Goal: Task Accomplishment & Management: Manage account settings

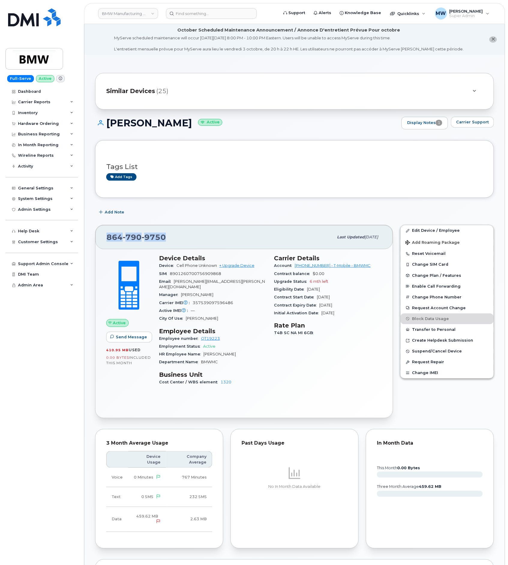
drag, startPoint x: 172, startPoint y: 240, endPoint x: 100, endPoint y: 247, distance: 72.0
click at [100, 247] on div "864 790 9750 Last updated Jul 11, 2025" at bounding box center [243, 237] width 297 height 24
copy span "864 790 9750"
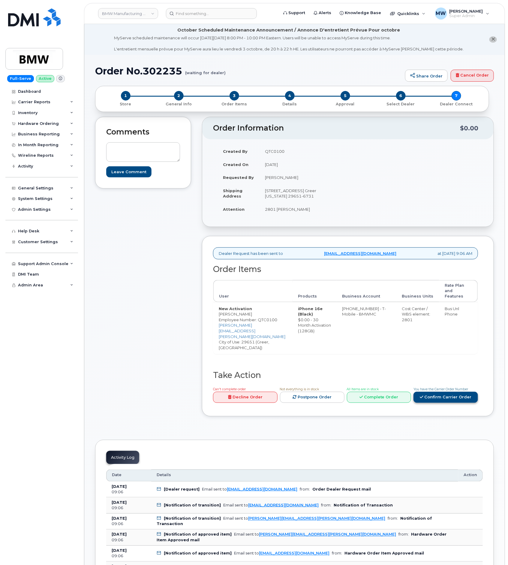
click at [451, 393] on link "Confirm Carrier Order" at bounding box center [446, 397] width 65 height 11
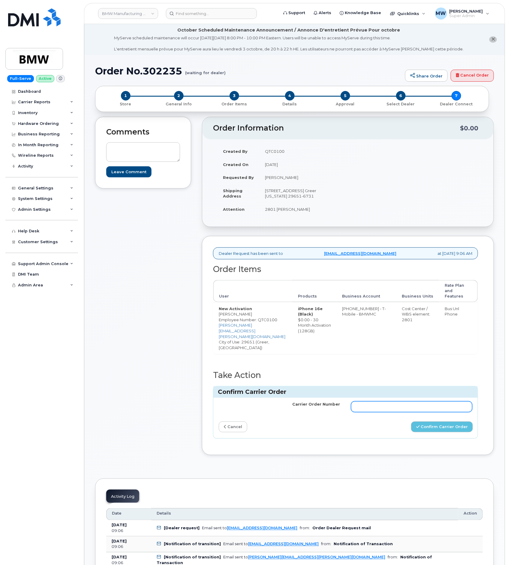
drag, startPoint x: 435, startPoint y: 402, endPoint x: 438, endPoint y: 409, distance: 7.7
click at [435, 402] on input "Carrier Order Number" at bounding box center [412, 406] width 122 height 11
paste input "772002110"
type input "772002110"
drag, startPoint x: 459, startPoint y: 425, endPoint x: 202, endPoint y: 384, distance: 260.2
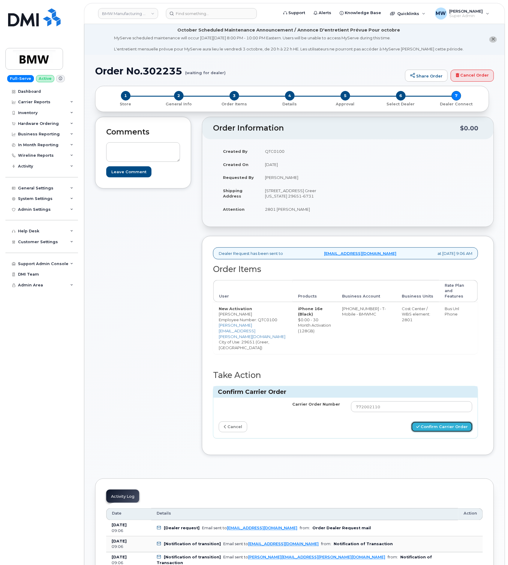
click at [458, 425] on button "Confirm Carrier Order" at bounding box center [442, 426] width 62 height 11
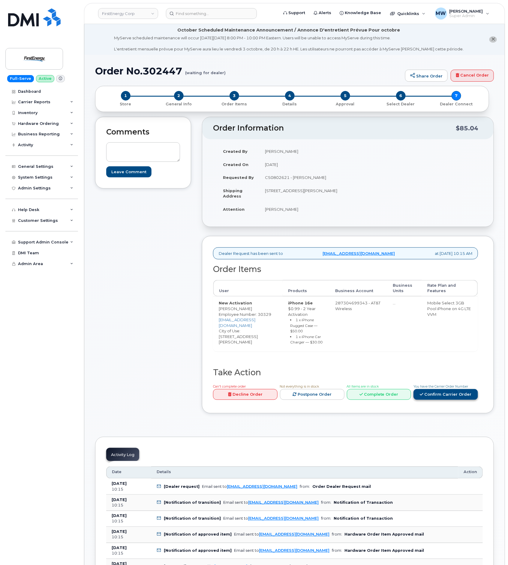
click at [453, 396] on link "Confirm Carrier Order" at bounding box center [446, 394] width 65 height 11
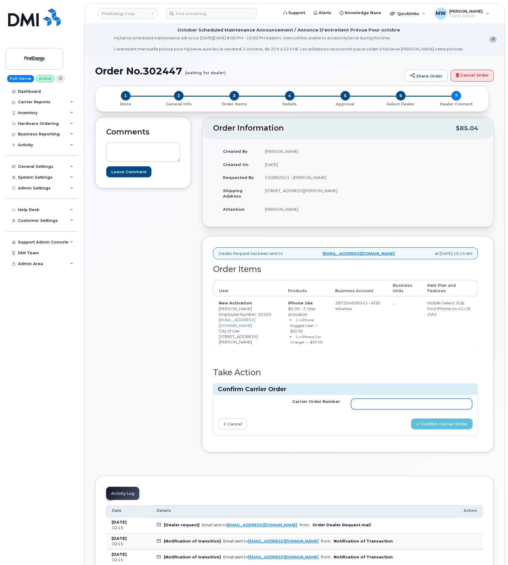
click at [389, 405] on input "Carrier Order Number" at bounding box center [412, 404] width 122 height 11
paste input "10-154227516183803"
type input "10-154227516183803"
click at [447, 429] on button "Confirm Carrier Order" at bounding box center [442, 423] width 62 height 11
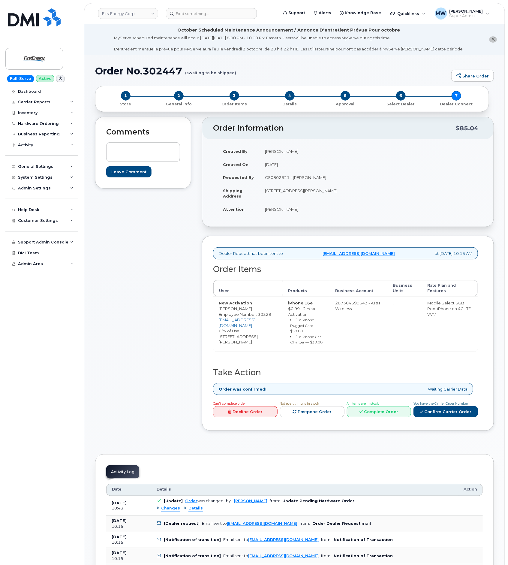
drag, startPoint x: 44, startPoint y: 127, endPoint x: 47, endPoint y: 131, distance: 4.3
click at [44, 127] on div "Hardware Ordering" at bounding box center [41, 123] width 73 height 11
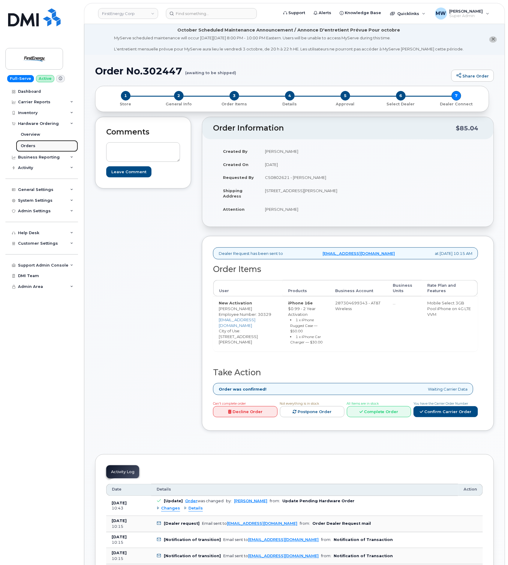
click at [52, 145] on link "Orders" at bounding box center [47, 145] width 62 height 11
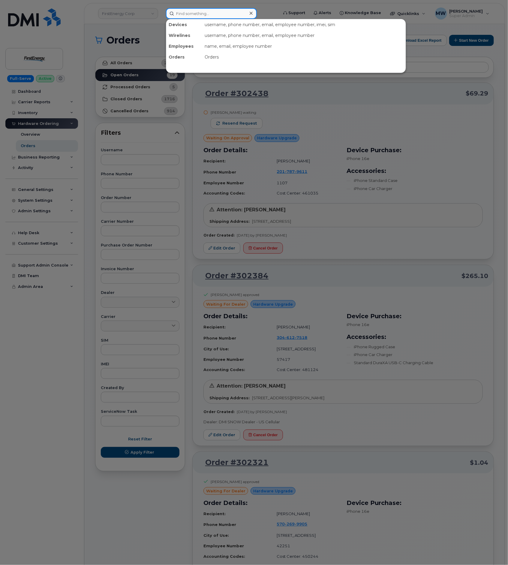
click at [171, 14] on input at bounding box center [211, 13] width 91 height 11
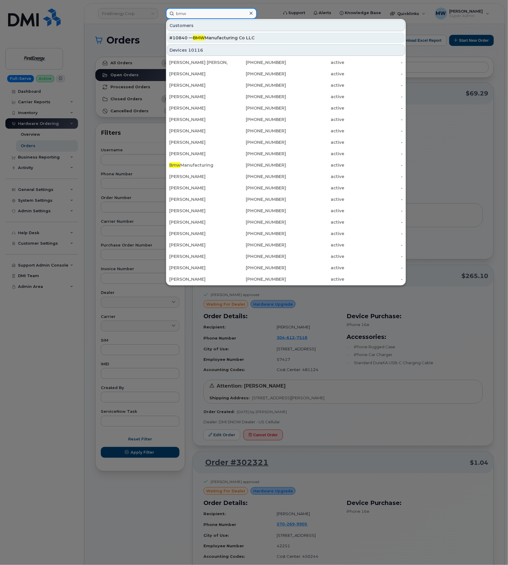
type input "bmw"
click at [212, 32] on link "#10840 — BMW Manufacturing Co LLC" at bounding box center [286, 37] width 238 height 11
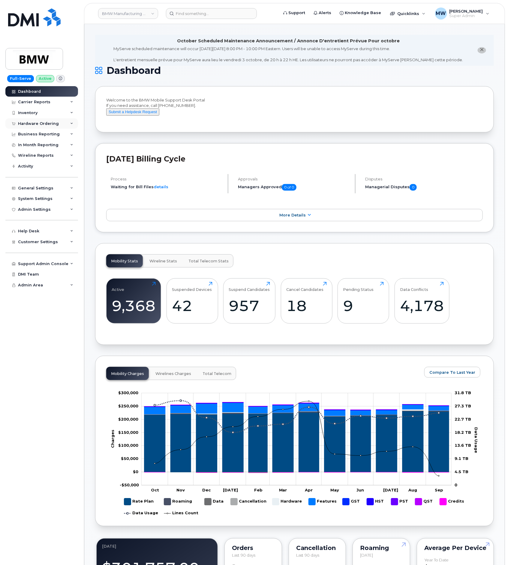
click at [23, 121] on div "Hardware Ordering" at bounding box center [41, 123] width 73 height 11
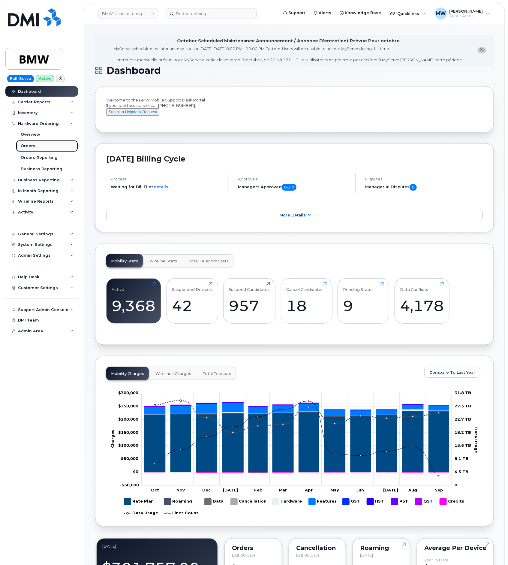
click at [32, 144] on div "Orders" at bounding box center [28, 145] width 15 height 5
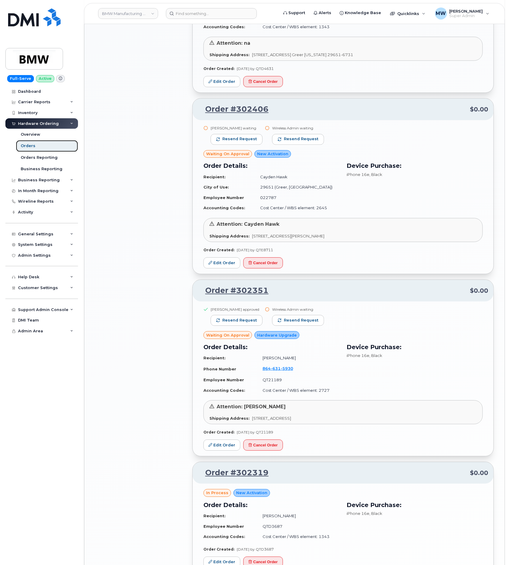
scroll to position [900, 0]
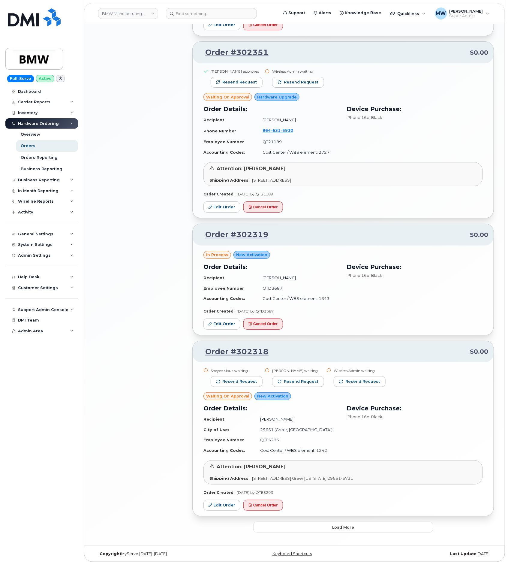
click at [339, 525] on span "Load more" at bounding box center [343, 527] width 22 height 6
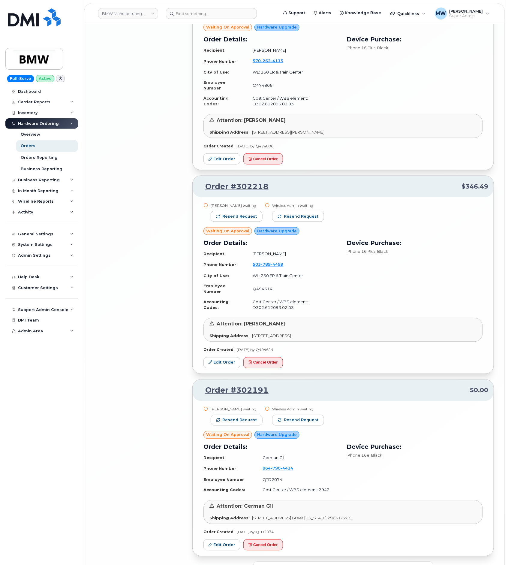
scroll to position [2362, 0]
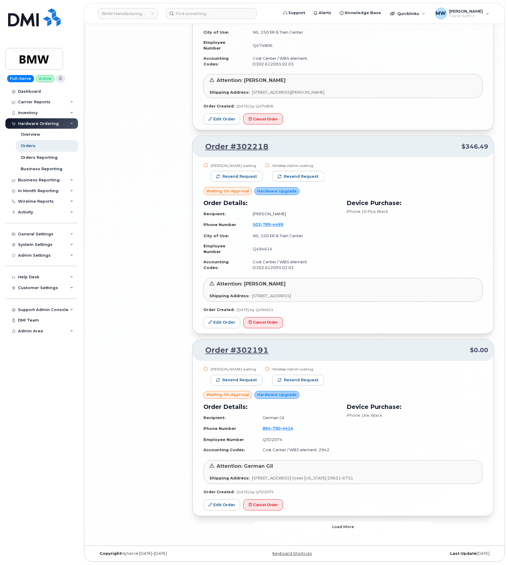
click at [357, 527] on button "Load more" at bounding box center [343, 527] width 180 height 11
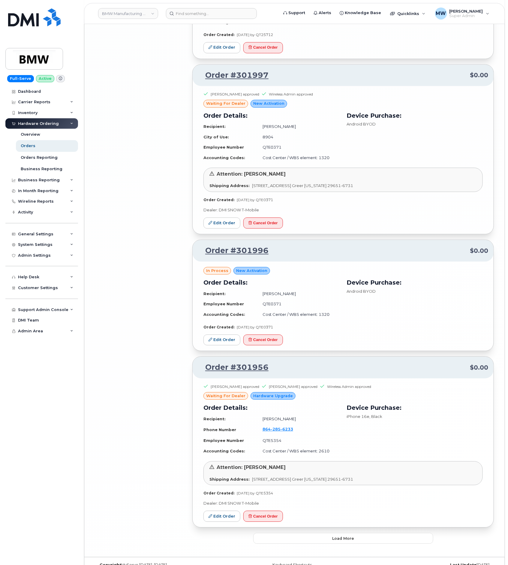
scroll to position [3563, 0]
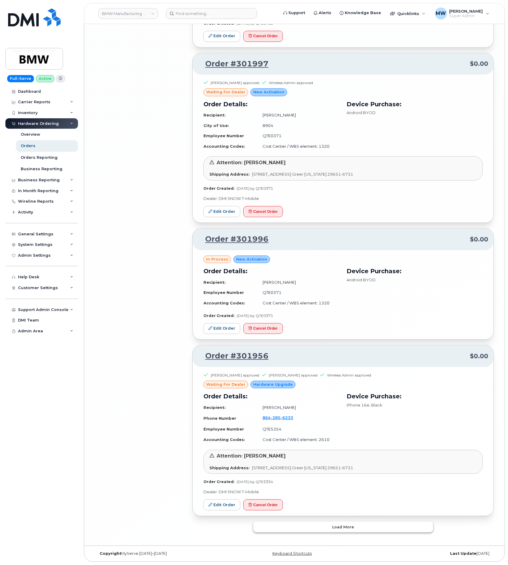
click at [309, 526] on button "Load more" at bounding box center [343, 527] width 180 height 11
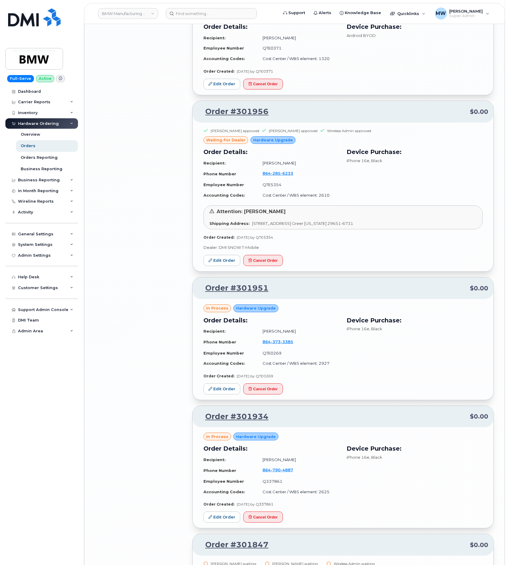
scroll to position [3788, 0]
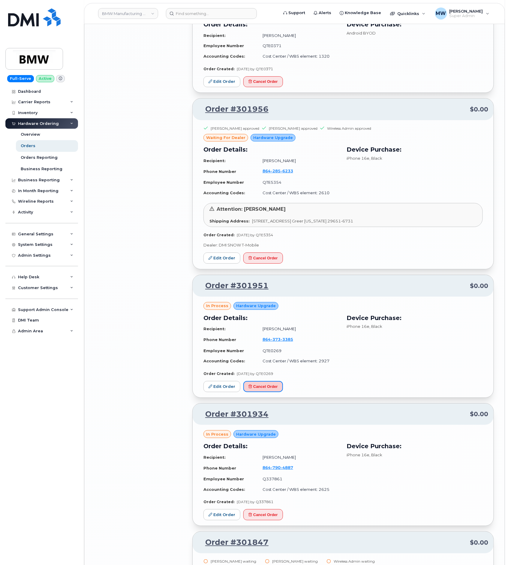
drag, startPoint x: 268, startPoint y: 403, endPoint x: 290, endPoint y: 31, distance: 373.4
click at [268, 392] on button "Cancel Order" at bounding box center [263, 386] width 40 height 11
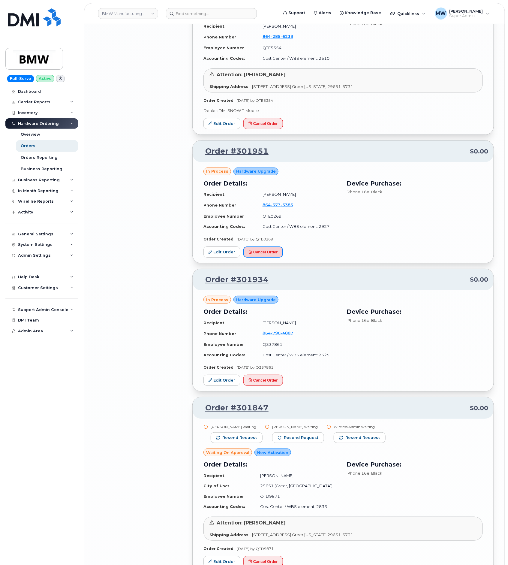
scroll to position [3923, 0]
click at [273, 385] on button "Cancel Order" at bounding box center [263, 379] width 40 height 11
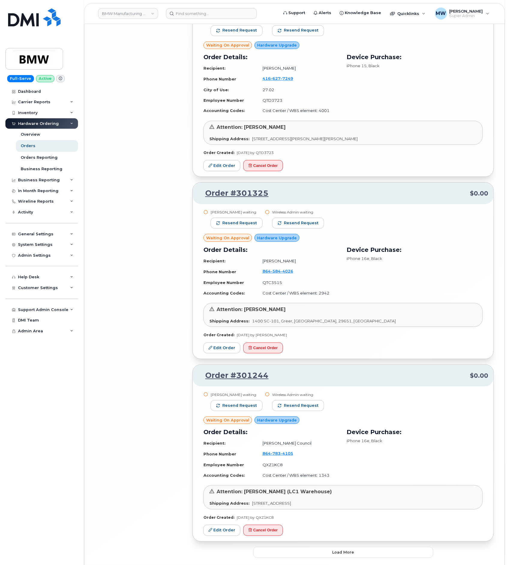
scroll to position [4928, 0]
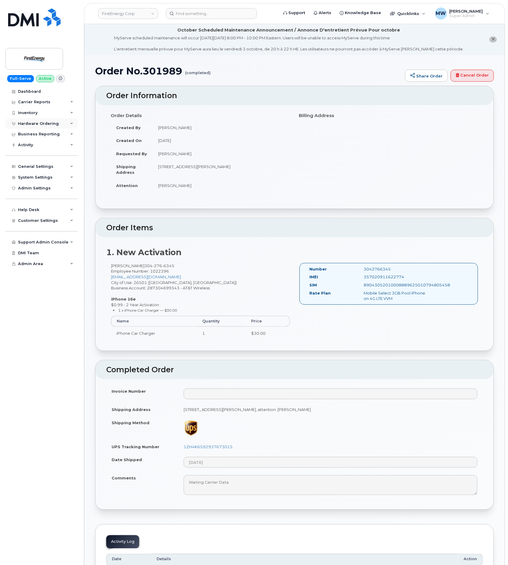
click at [39, 125] on div "Hardware Ordering" at bounding box center [38, 123] width 41 height 5
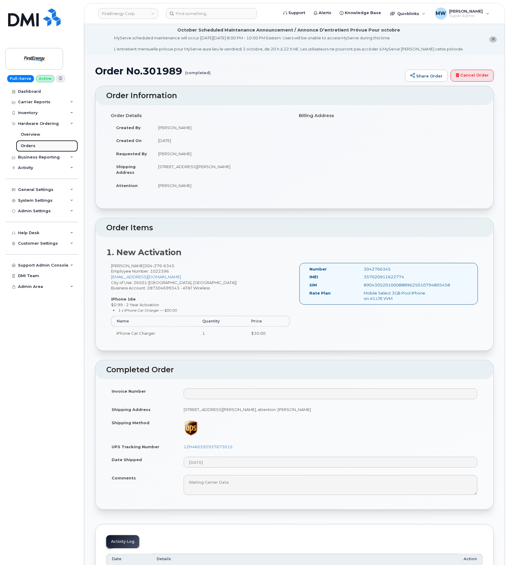
click at [45, 146] on link "Orders" at bounding box center [47, 145] width 62 height 11
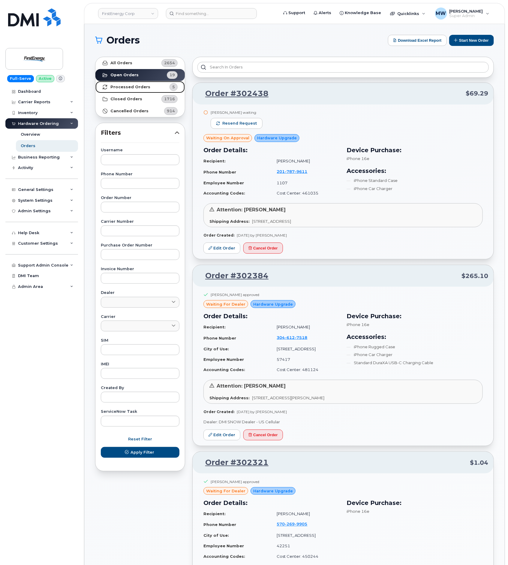
click at [164, 89] on span "5" at bounding box center [169, 87] width 18 height 8
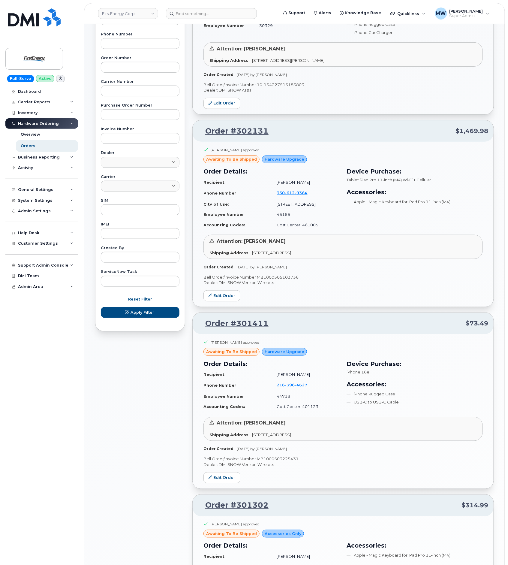
scroll to position [447, 0]
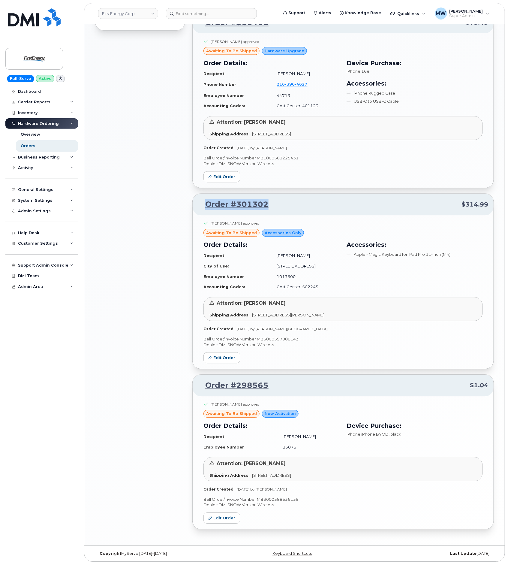
drag, startPoint x: 276, startPoint y: 200, endPoint x: 195, endPoint y: 201, distance: 81.0
click at [195, 201] on div "Order #301302 $314.99" at bounding box center [343, 205] width 301 height 22
copy link "Order #301302"
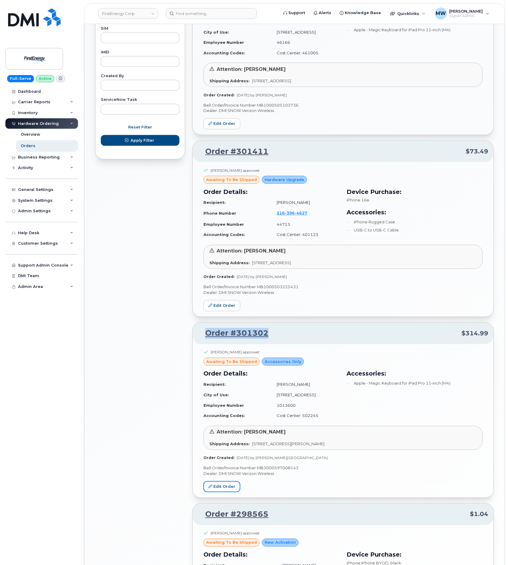
scroll to position [311, 0]
drag, startPoint x: 271, startPoint y: 151, endPoint x: 189, endPoint y: 159, distance: 82.3
click at [189, 159] on div "Order #302447 $85.04 Richard A Funk approved awaiting to be shipped New Activat…" at bounding box center [343, 205] width 309 height 926
copy link "Order #301411"
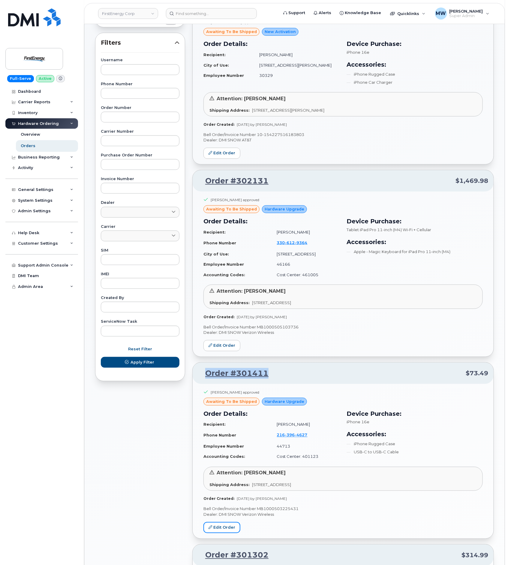
scroll to position [86, 0]
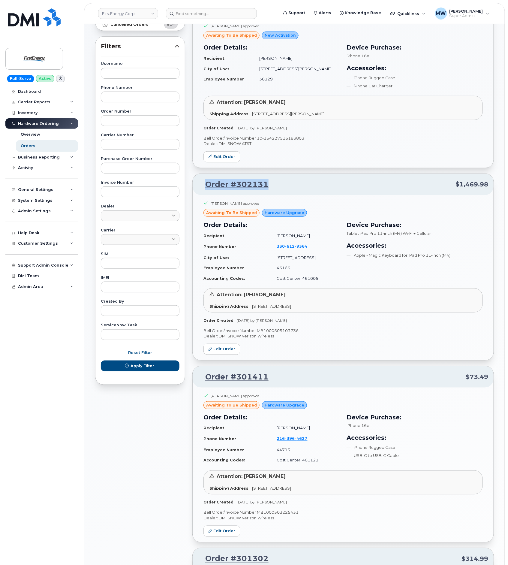
drag, startPoint x: 273, startPoint y: 189, endPoint x: 206, endPoint y: 190, distance: 66.6
click at [206, 190] on p "Order #302131 $1,469.98" at bounding box center [343, 184] width 290 height 11
copy link "Order #302131"
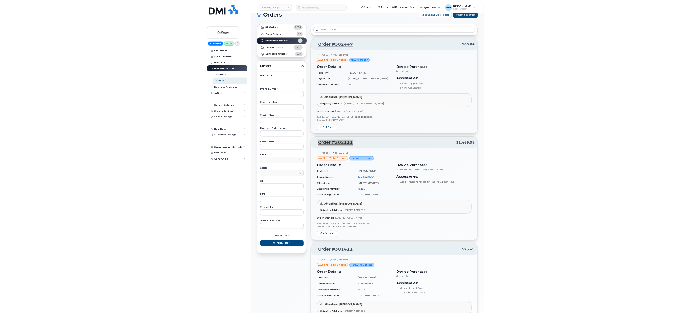
scroll to position [0, 0]
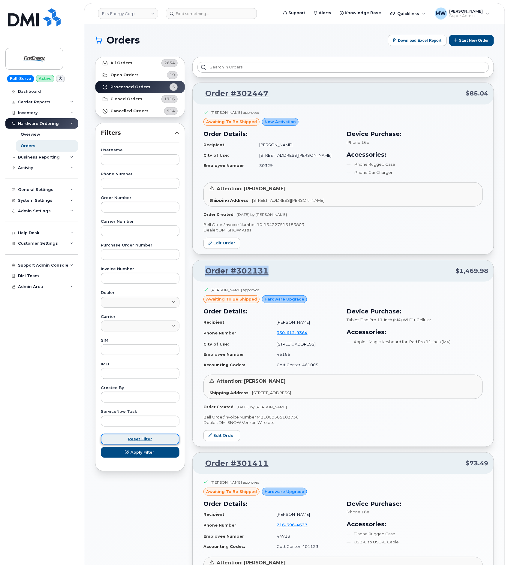
click at [141, 440] on span "Reset Filter" at bounding box center [140, 439] width 24 height 6
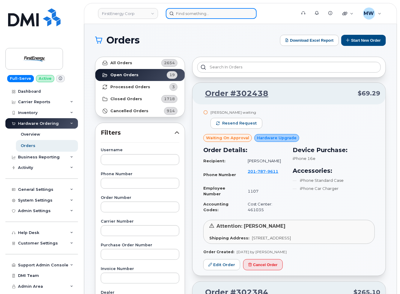
click at [233, 13] on input at bounding box center [211, 13] width 91 height 11
paste input "8648007980"
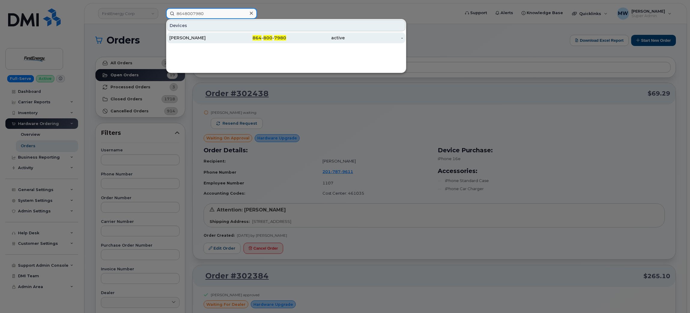
type input "8648007980"
click at [240, 38] on div "864 - 800 - 7980" at bounding box center [257, 38] width 59 height 6
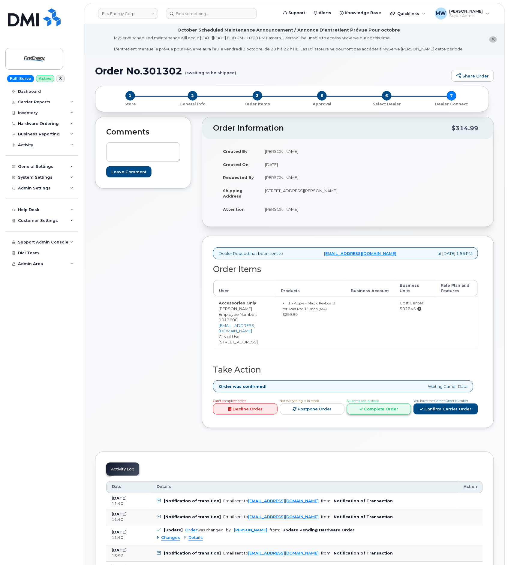
click at [378, 403] on link "Complete Order" at bounding box center [379, 408] width 65 height 11
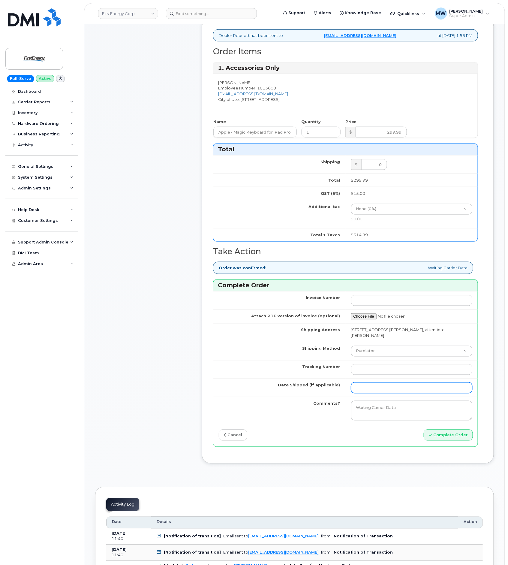
scroll to position [225, 0]
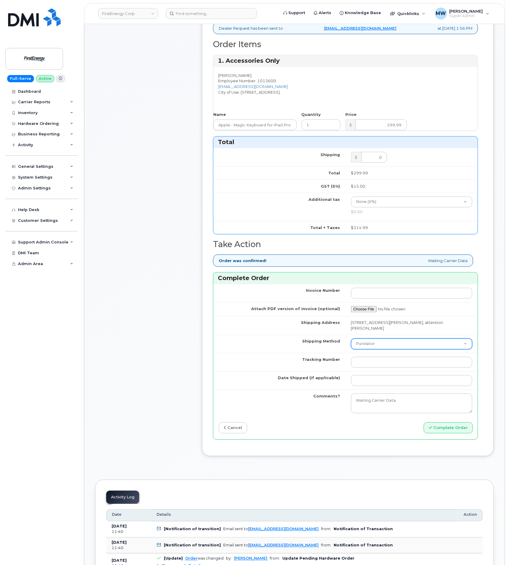
click at [386, 349] on select "Purolator UPS FedEx Canada Post Courier Other Drop Off Pick Up" at bounding box center [412, 344] width 122 height 11
select select "UPS"
click at [351, 343] on select "Purolator UPS FedEx Canada Post Courier Other Drop Off Pick Up" at bounding box center [412, 344] width 122 height 11
click at [381, 366] on input "Tracking Number" at bounding box center [412, 362] width 122 height 11
paste input "1Z4367573534479028"
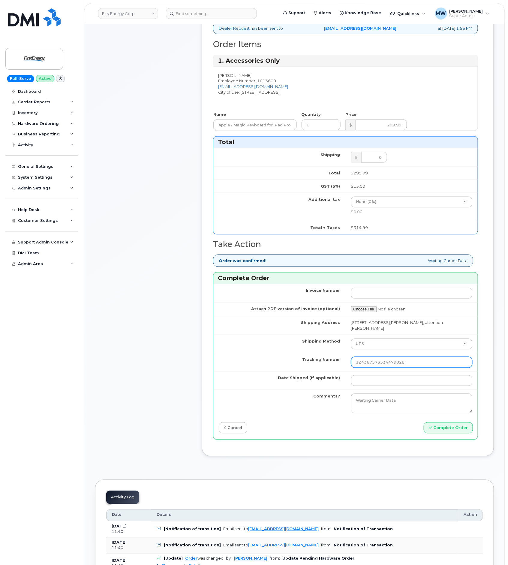
drag, startPoint x: 363, startPoint y: 366, endPoint x: 274, endPoint y: 362, distance: 89.2
click at [274, 362] on tr "Tracking Number 1Z4367573534479028" at bounding box center [345, 362] width 264 height 18
type input "1Z4367573534479028"
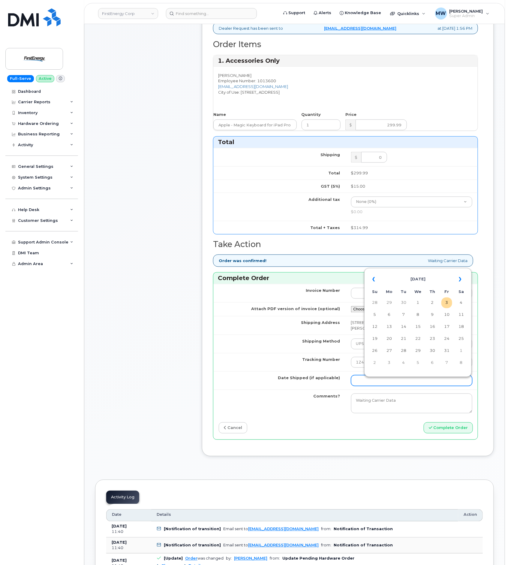
click at [383, 382] on input "Date Shipped (if applicable)" at bounding box center [412, 380] width 122 height 11
click at [372, 279] on th "«" at bounding box center [374, 279] width 11 height 14
click at [445, 340] on td "26" at bounding box center [446, 338] width 11 height 11
type input "2025-09-26"
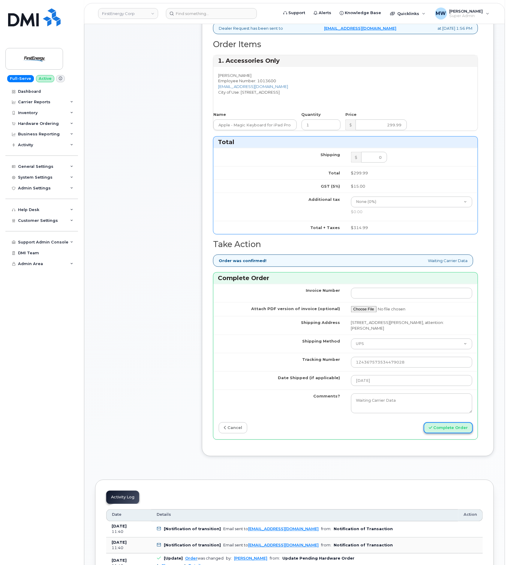
click at [440, 433] on button "Complete Order" at bounding box center [448, 427] width 49 height 11
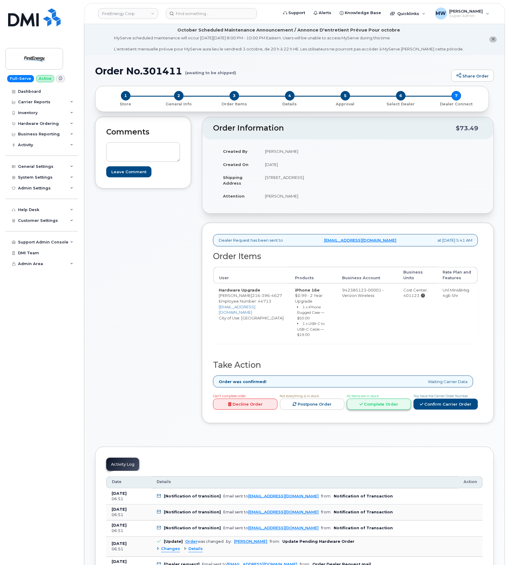
click at [365, 408] on link "Complete Order" at bounding box center [379, 404] width 65 height 11
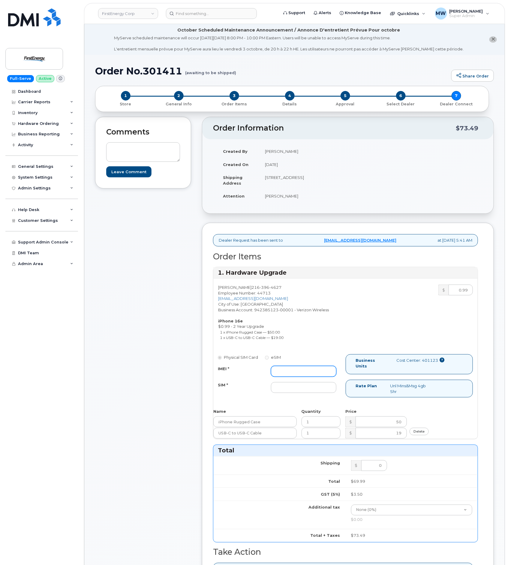
click at [319, 375] on input "IMEI *" at bounding box center [303, 371] width 65 height 11
paste input "354566763946656"
type input "354566763946656"
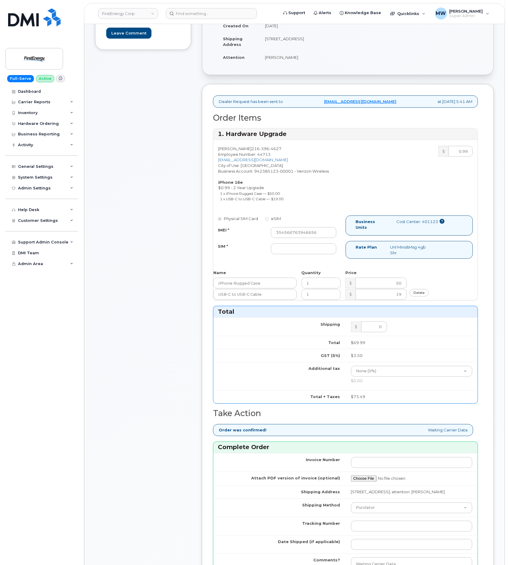
scroll to position [180, 0]
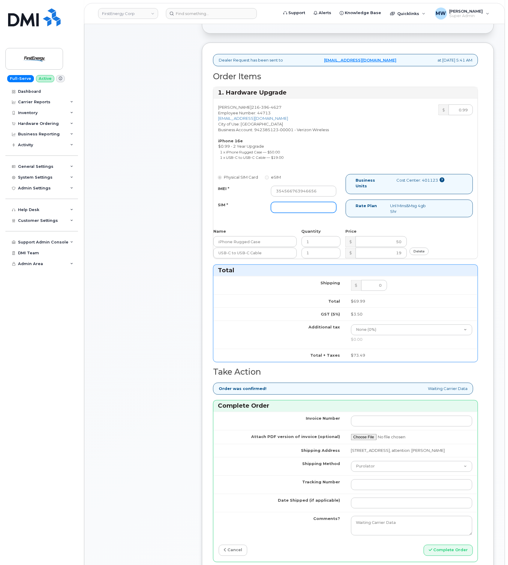
click at [293, 211] on input "SIM *" at bounding box center [303, 207] width 65 height 11
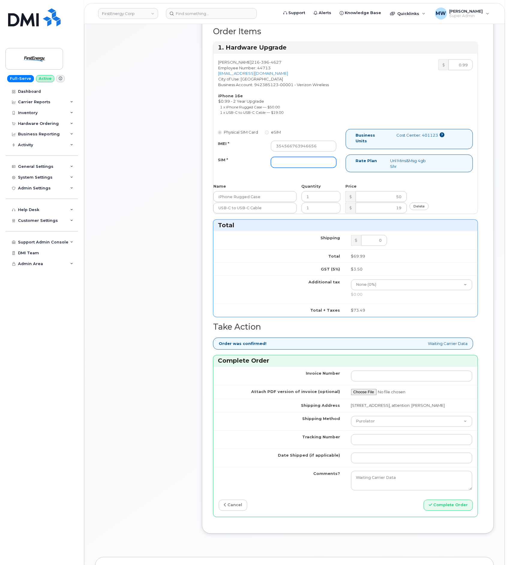
click at [316, 160] on input "SIM *" at bounding box center [303, 162] width 65 height 11
type input "NA"
click at [388, 427] on select "Purolator UPS FedEx Canada Post Courier Other Drop Off Pick Up" at bounding box center [412, 421] width 122 height 11
select select "FedEx"
click at [351, 423] on select "Purolator UPS FedEx Canada Post Courier Other Drop Off Pick Up" at bounding box center [412, 421] width 122 height 11
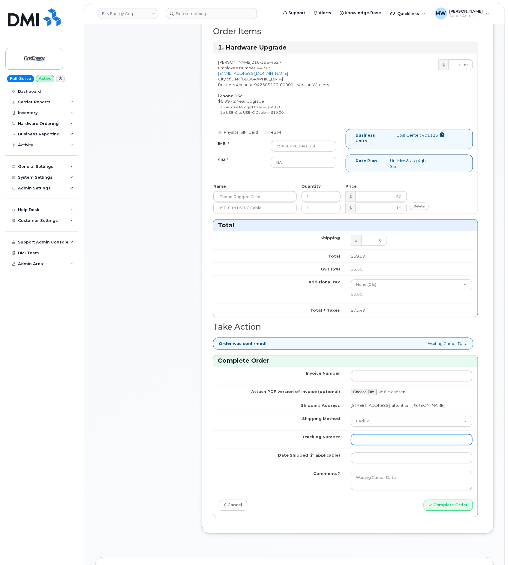
drag, startPoint x: 369, startPoint y: 447, endPoint x: 377, endPoint y: 450, distance: 8.1
click at [369, 445] on input "Tracking Number" at bounding box center [412, 439] width 122 height 11
paste input "481679882912"
type input "481679882912"
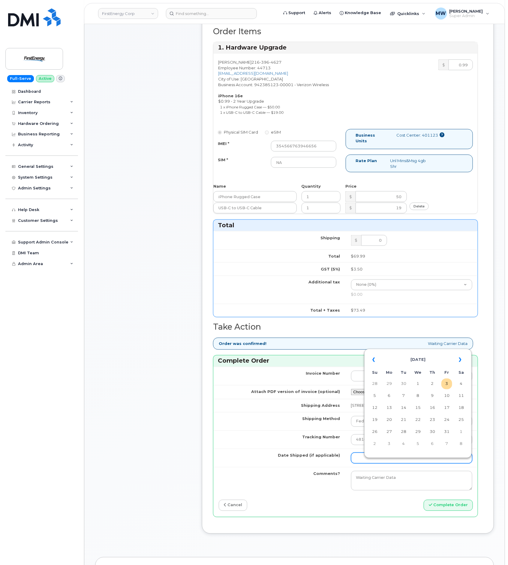
click at [427, 463] on input "Date Shipped (if applicable)" at bounding box center [412, 458] width 122 height 11
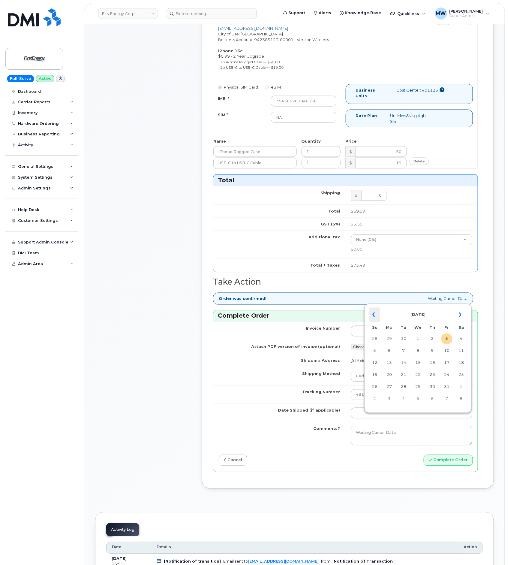
click at [375, 316] on th "«" at bounding box center [374, 315] width 11 height 14
click at [419, 377] on td "24" at bounding box center [418, 374] width 11 height 11
type input "2025-09-24"
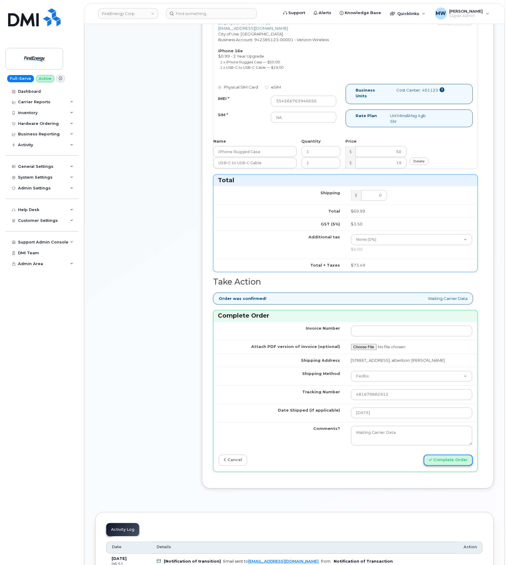
click at [460, 466] on button "Complete Order" at bounding box center [448, 460] width 49 height 11
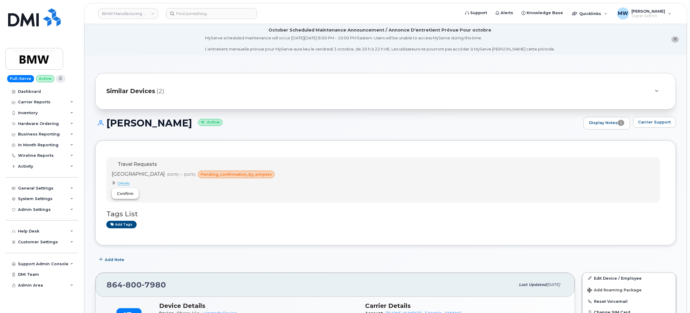
click at [131, 195] on span "Confirm" at bounding box center [125, 194] width 17 height 6
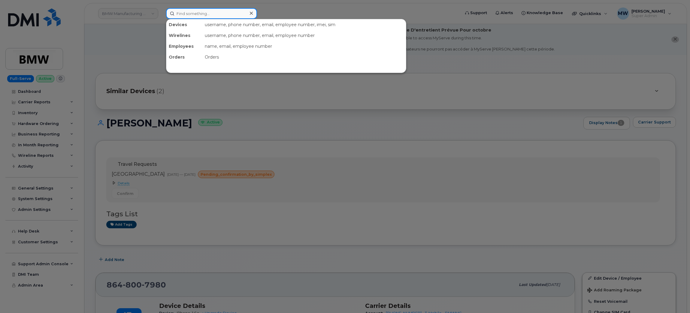
click at [242, 16] on input at bounding box center [211, 13] width 91 height 11
paste input "4802326020"
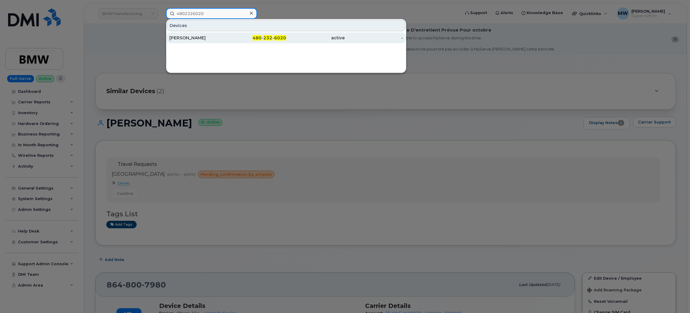
type input "4802326020"
click at [219, 36] on div "[PERSON_NAME]" at bounding box center [198, 38] width 59 height 6
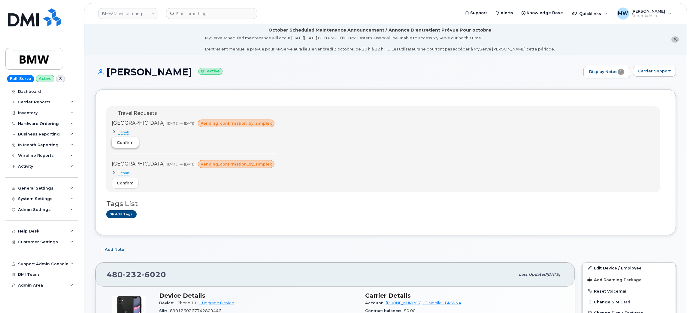
click at [125, 145] on span "Confirm" at bounding box center [125, 143] width 17 height 6
click at [125, 185] on span "Confirm" at bounding box center [125, 183] width 17 height 6
click at [190, 11] on input at bounding box center [211, 13] width 91 height 11
paste input "8648007980"
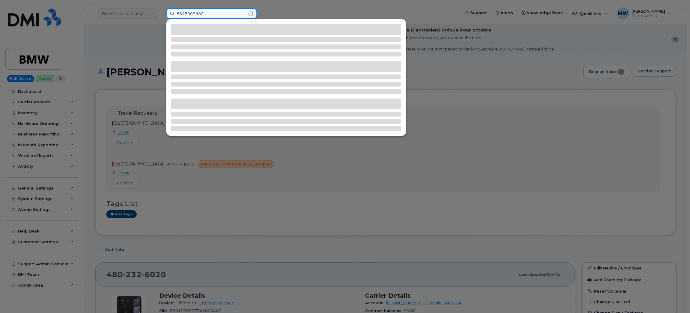
type input "8648007980"
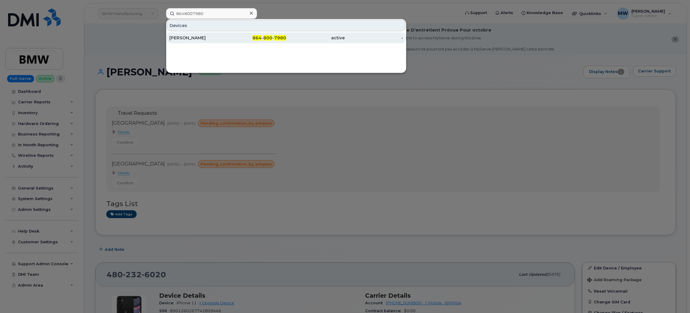
click at [252, 37] on div "864 - 800 - 7980" at bounding box center [257, 38] width 59 height 6
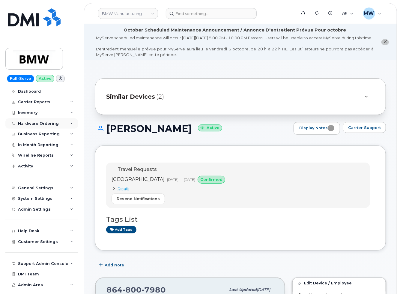
click at [25, 123] on div "Hardware Ordering" at bounding box center [38, 123] width 41 height 5
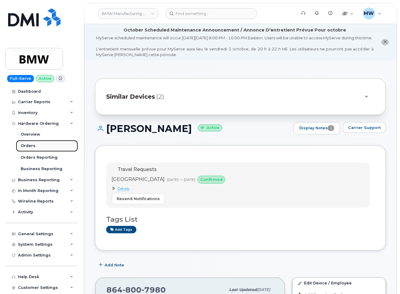
click at [31, 147] on div "Orders" at bounding box center [28, 145] width 15 height 5
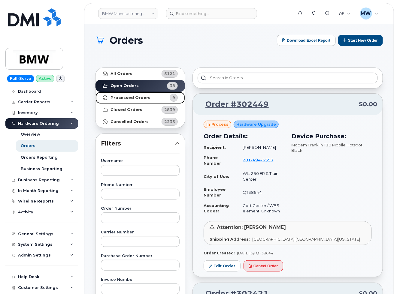
click at [147, 97] on link "Processed Orders 9" at bounding box center [139, 98] width 89 height 12
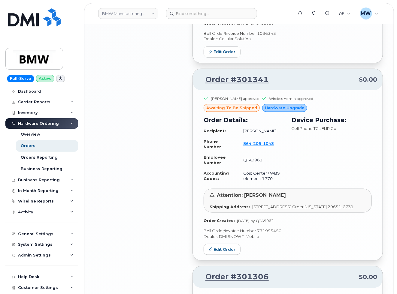
scroll to position [1433, 0]
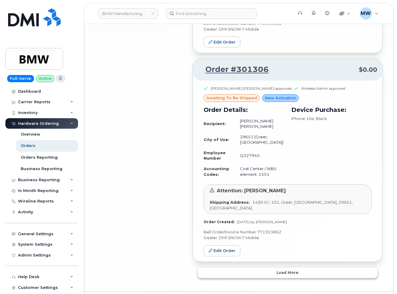
click at [267, 268] on button "Load more" at bounding box center [287, 273] width 180 height 11
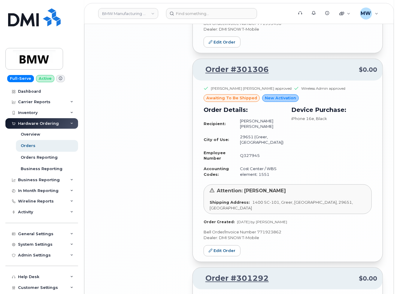
scroll to position [1623, 0]
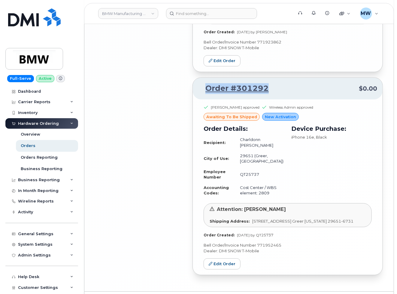
drag, startPoint x: 267, startPoint y: 69, endPoint x: 204, endPoint y: 70, distance: 63.3
click at [204, 83] on p "Order #301292 $0.00" at bounding box center [287, 88] width 179 height 11
copy link "Order #301292"
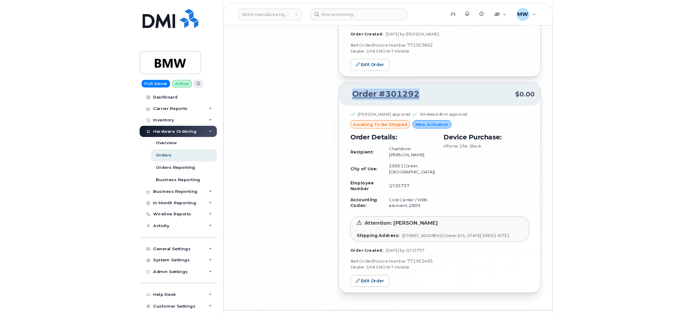
scroll to position [1429, 0]
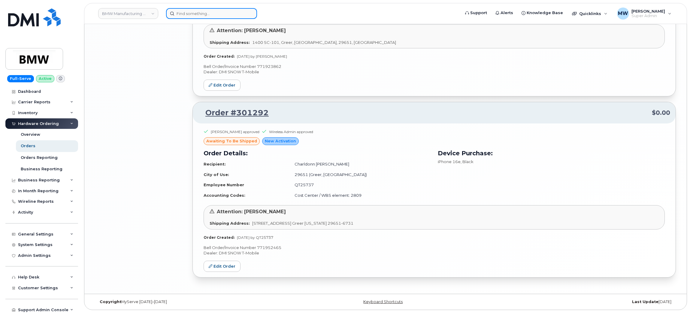
click at [236, 12] on input at bounding box center [211, 13] width 91 height 11
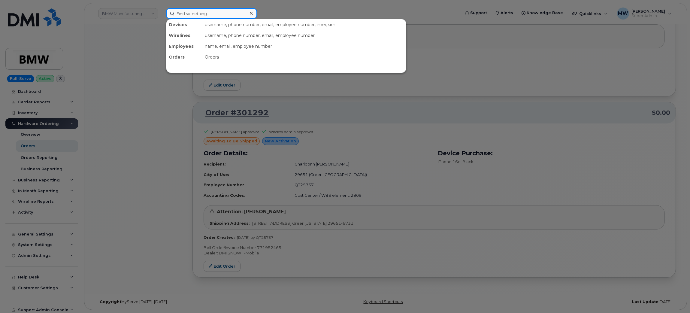
paste input "864) 337-4631"
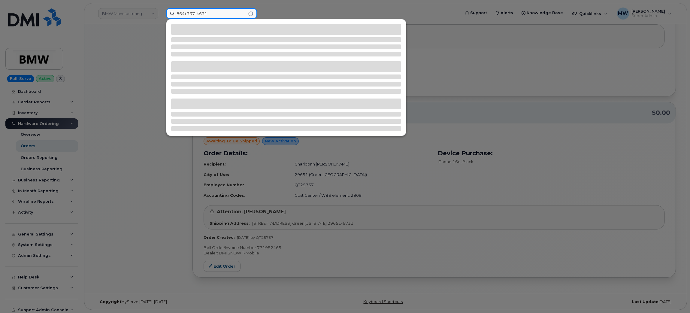
type input "864) 337-4631"
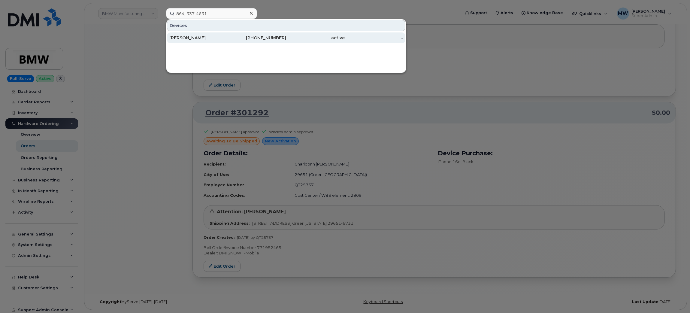
click at [209, 38] on div "Arthur Dodd" at bounding box center [198, 38] width 59 height 6
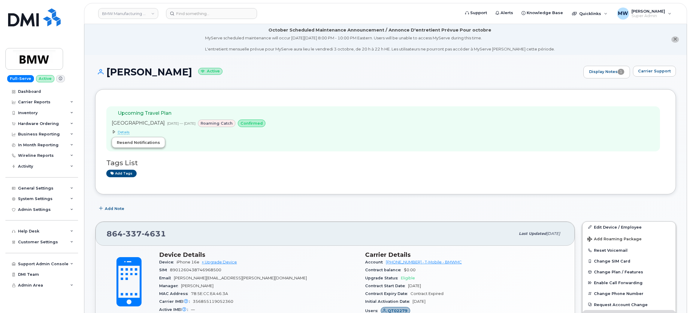
scroll to position [45, 0]
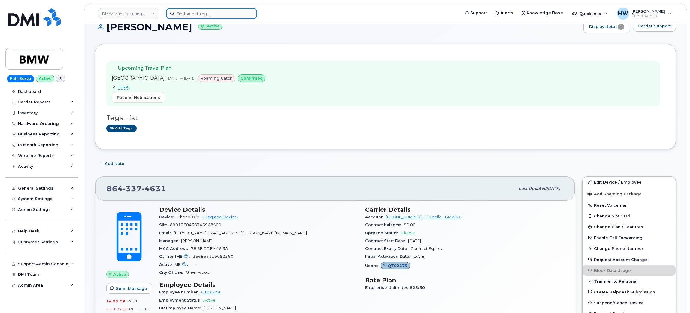
click at [204, 15] on input at bounding box center [211, 13] width 91 height 11
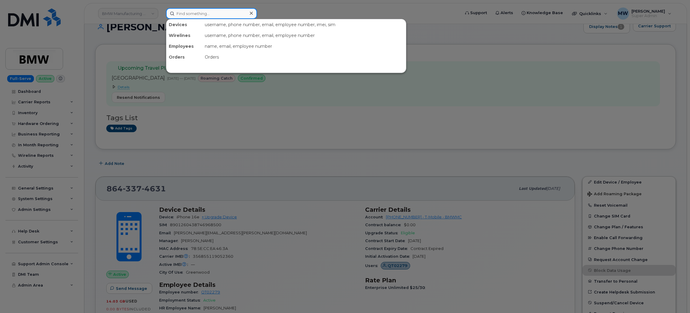
paste input "6147533337"
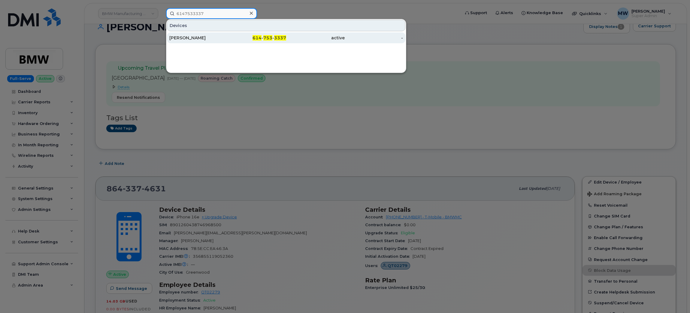
type input "6147533337"
click at [224, 40] on div "[PERSON_NAME]" at bounding box center [198, 38] width 59 height 6
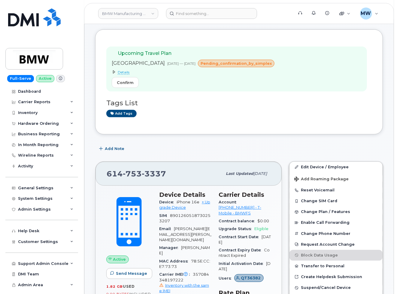
scroll to position [90, 0]
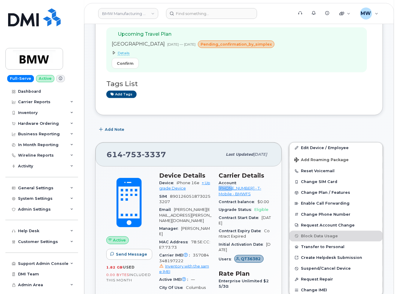
drag, startPoint x: 235, startPoint y: 183, endPoint x: 251, endPoint y: 184, distance: 16.5
click at [251, 184] on div "Account [PHONE_NUMBER] - T-Mobile - BMWFS" at bounding box center [244, 188] width 52 height 19
drag, startPoint x: 242, startPoint y: 161, endPoint x: 243, endPoint y: 182, distance: 21.3
click at [242, 161] on div "Last updated [DATE]" at bounding box center [246, 154] width 48 height 13
drag, startPoint x: 238, startPoint y: 183, endPoint x: 263, endPoint y: 184, distance: 24.3
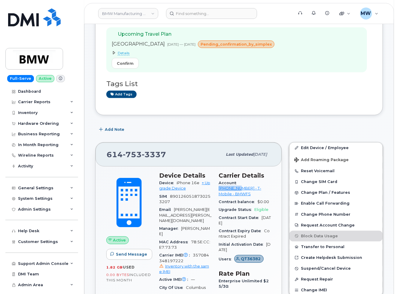
click at [263, 184] on div "Account [PHONE_NUMBER] - T-Mobile - BMWFS" at bounding box center [244, 188] width 52 height 19
copy link "973768070"
click at [30, 125] on div "Hardware Ordering" at bounding box center [38, 123] width 41 height 5
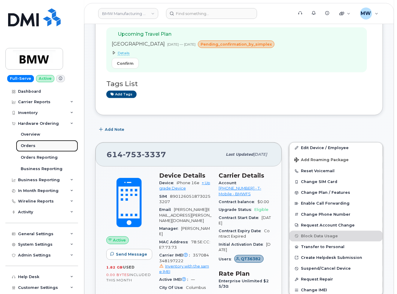
click at [36, 147] on link "Orders" at bounding box center [47, 145] width 62 height 11
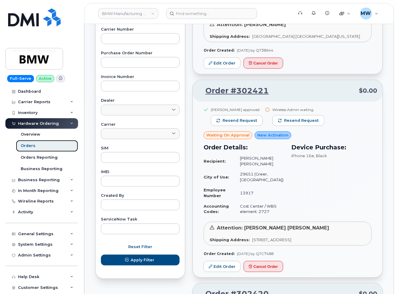
scroll to position [495, 0]
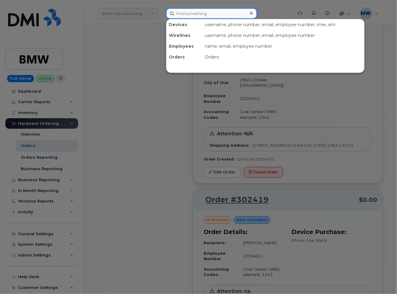
click at [174, 15] on input at bounding box center [211, 13] width 91 height 11
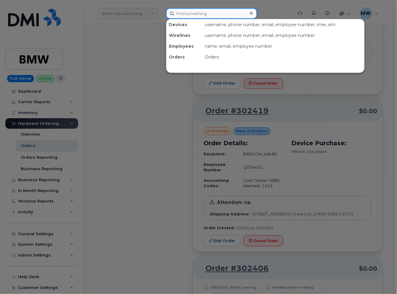
scroll to position [585, 0]
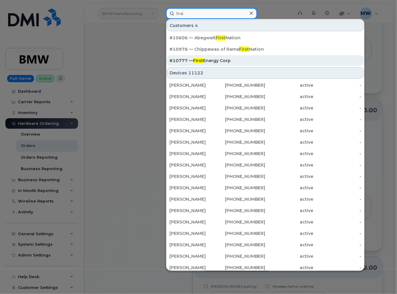
type input "first"
click at [220, 58] on div "#10777 — First Energy Corp" at bounding box center [265, 61] width 192 height 6
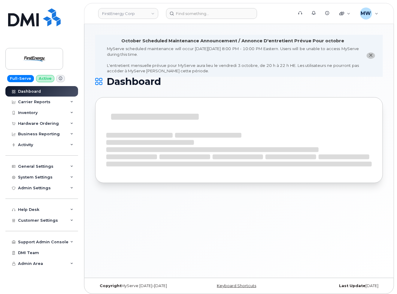
click at [254, 241] on div "October Scheduled Maintenance Announcement / Annonce D'entretient Prévue Pour o…" at bounding box center [238, 151] width 309 height 254
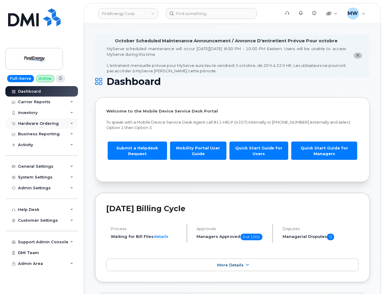
click at [44, 124] on div "Hardware Ordering" at bounding box center [38, 123] width 41 height 5
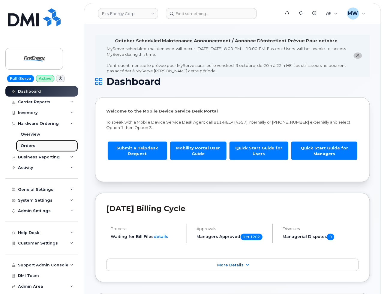
click at [42, 147] on link "Orders" at bounding box center [47, 145] width 62 height 11
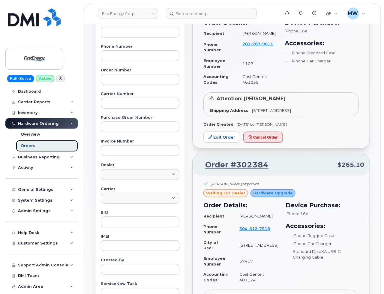
scroll to position [45, 0]
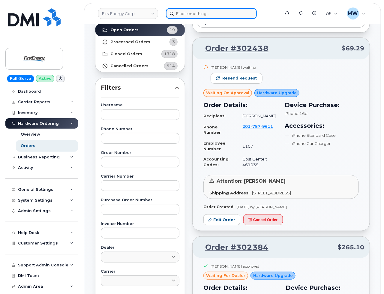
click at [180, 10] on input at bounding box center [211, 13] width 91 height 11
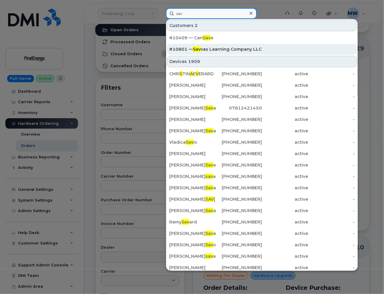
type input "sav"
click at [208, 48] on div "#10801 — Sav vas Learning Company LLC" at bounding box center [261, 49] width 185 height 6
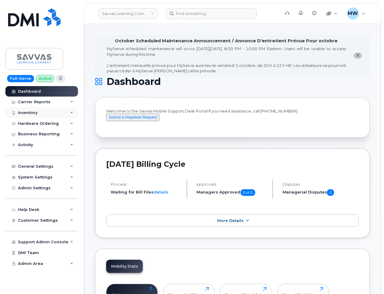
click at [43, 118] on div "Inventory" at bounding box center [41, 112] width 73 height 11
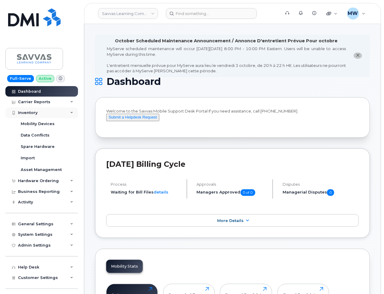
click at [44, 113] on div "Inventory" at bounding box center [41, 112] width 73 height 11
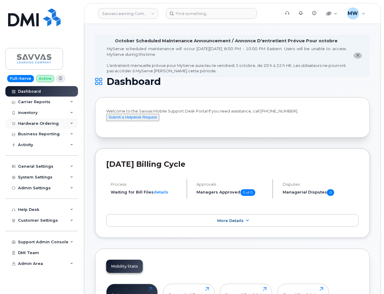
click at [46, 120] on div "Hardware Ordering" at bounding box center [41, 123] width 73 height 11
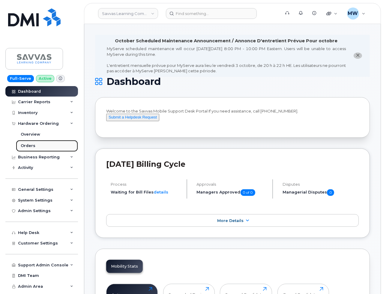
click at [49, 145] on link "Orders" at bounding box center [47, 145] width 62 height 11
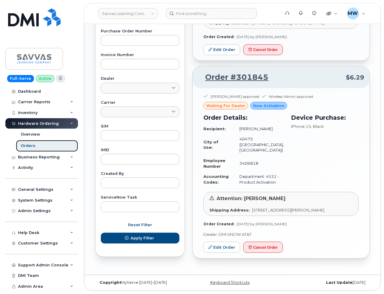
scroll to position [233, 0]
drag, startPoint x: 276, startPoint y: 70, endPoint x: 204, endPoint y: 75, distance: 72.2
click at [204, 75] on p "Order #301845 $6.29" at bounding box center [281, 77] width 166 height 11
copy link "Order #301845"
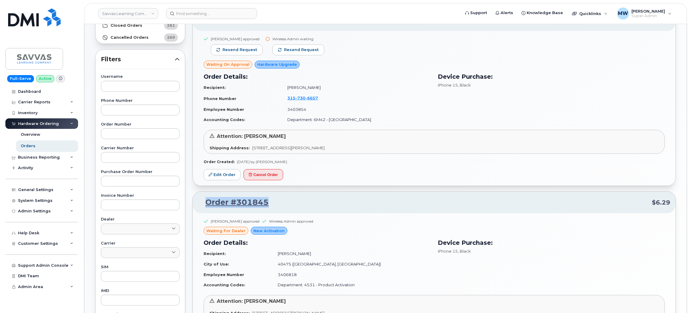
scroll to position [8, 0]
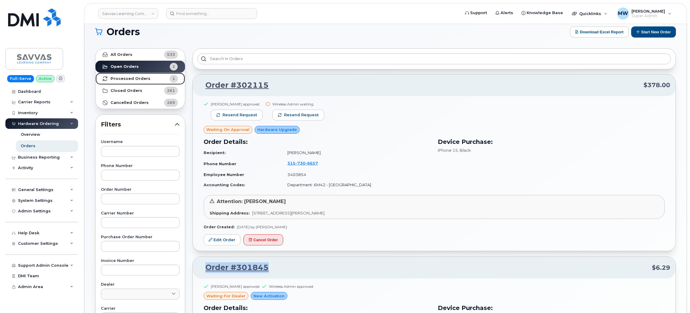
click at [160, 79] on span "1" at bounding box center [169, 79] width 18 height 8
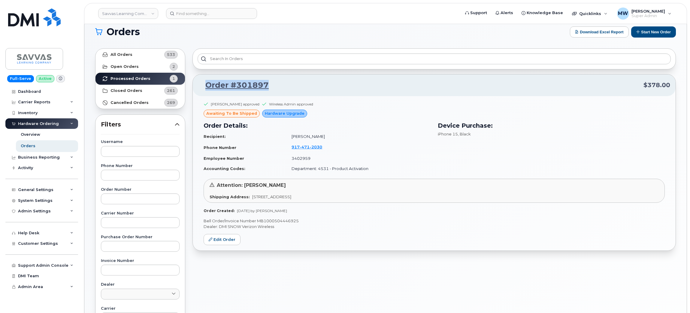
drag, startPoint x: 274, startPoint y: 80, endPoint x: 199, endPoint y: 80, distance: 74.7
click at [201, 82] on p "Order #301897 $378.00" at bounding box center [434, 85] width 472 height 11
copy link "Order #301897"
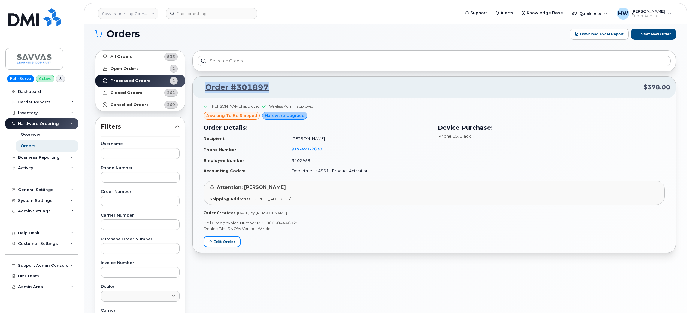
scroll to position [0, 0]
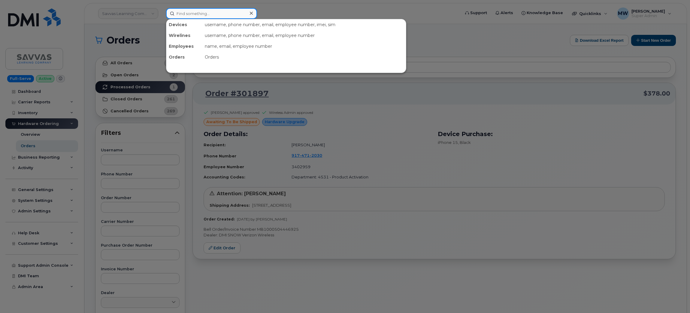
click at [184, 16] on input at bounding box center [211, 13] width 91 height 11
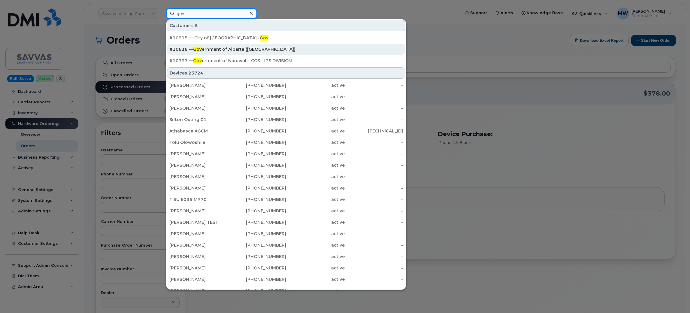
type input "gov"
click at [221, 48] on div "#10636 — Gov ernment of Alberta (GOA)" at bounding box center [285, 49] width 233 height 6
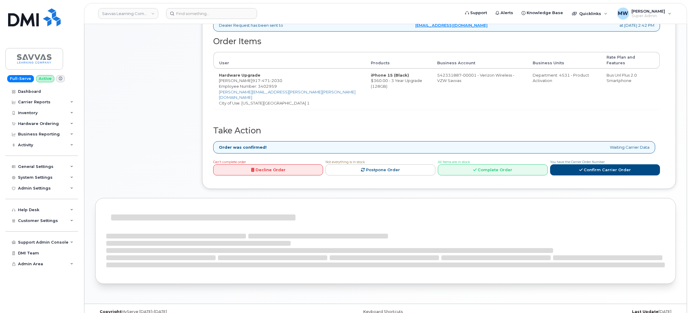
scroll to position [215, 0]
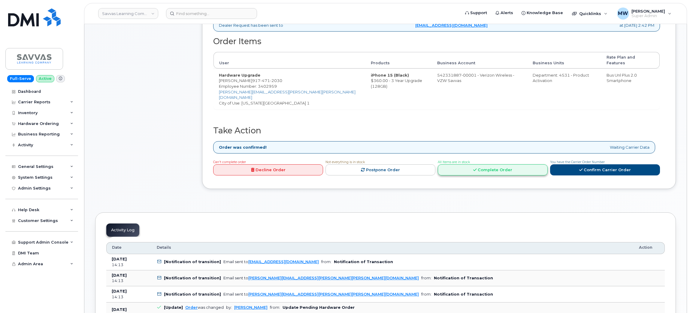
click at [503, 164] on link "Complete Order" at bounding box center [493, 169] width 110 height 11
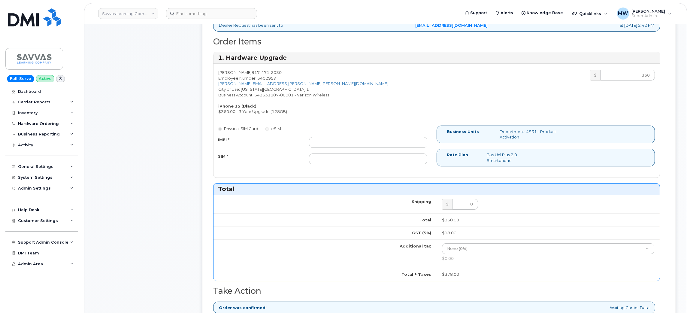
click at [370, 135] on div "Physical SIM Card eSIM IMEI * SIM *" at bounding box center [324, 147] width 223 height 44
click at [374, 143] on input "IMEI *" at bounding box center [368, 142] width 118 height 11
paste input "357491837767284"
type input "357491837767284"
click at [361, 163] on input "SIM *" at bounding box center [368, 158] width 118 height 11
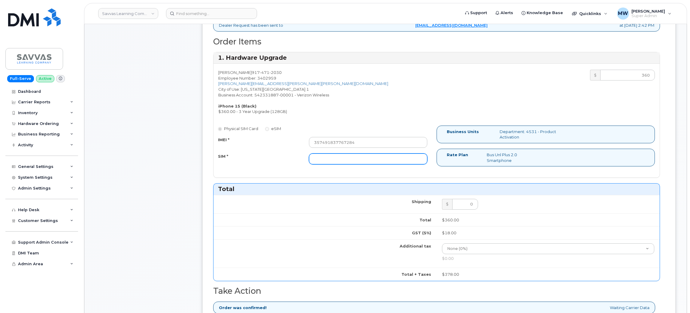
paste input "89049032007208888800212021013839"
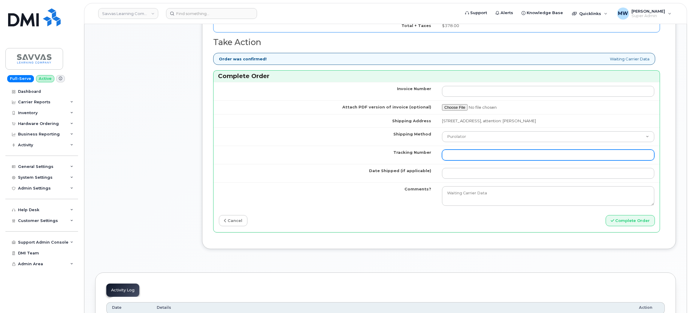
scroll to position [485, 0]
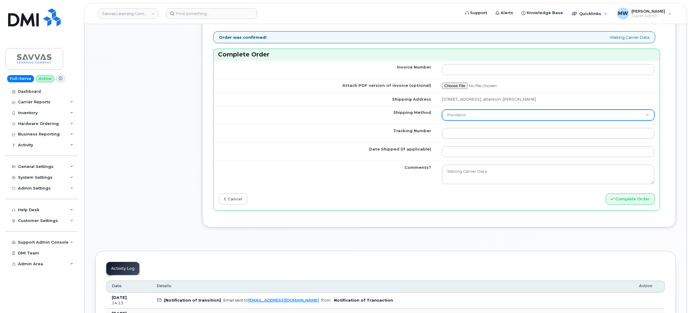
type input "89049032007208888800212021013839"
drag, startPoint x: 467, startPoint y: 113, endPoint x: 467, endPoint y: 121, distance: 7.5
click at [467, 113] on select "Purolator UPS FedEx Canada Post Courier Other Drop Off Pick Up" at bounding box center [548, 115] width 212 height 11
select select "UPS"
click at [442, 111] on select "Purolator UPS FedEx Canada Post Courier Other Drop Off Pick Up" at bounding box center [548, 115] width 212 height 11
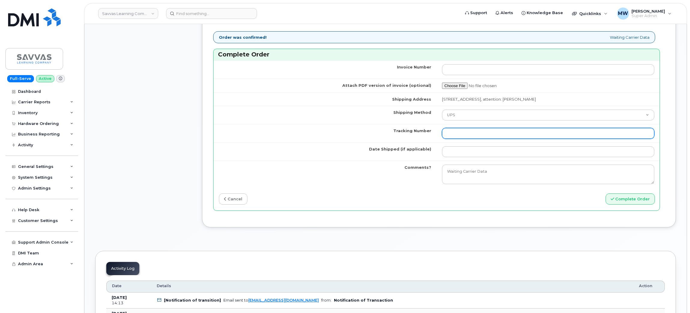
click at [473, 134] on input "Tracking Number" at bounding box center [548, 133] width 212 height 11
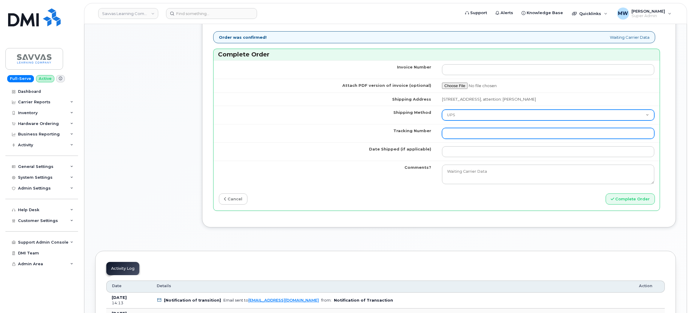
paste input "446891523140"
type input "446891523140"
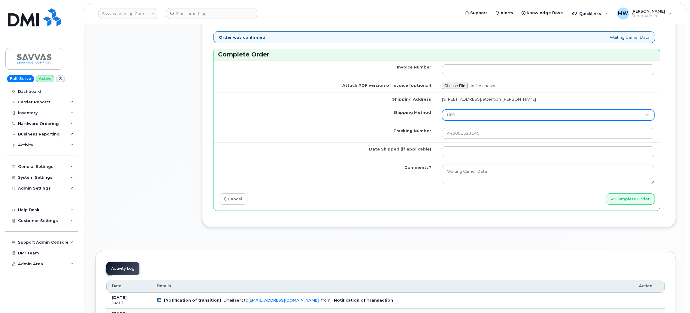
click at [464, 118] on select "Purolator UPS FedEx Canada Post Courier Other Drop Off Pick Up" at bounding box center [548, 115] width 212 height 11
select select "FedEx"
click at [442, 111] on select "Purolator UPS FedEx Canada Post Courier Other Drop Off Pick Up" at bounding box center [548, 115] width 212 height 11
click at [540, 160] on td at bounding box center [547, 151] width 223 height 18
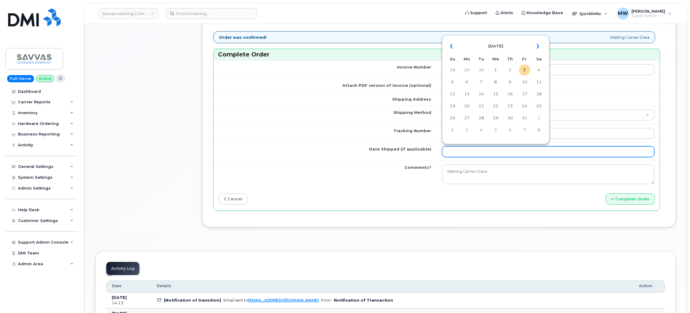
click at [612, 153] on input "Date Shipped (if applicable)" at bounding box center [548, 151] width 212 height 11
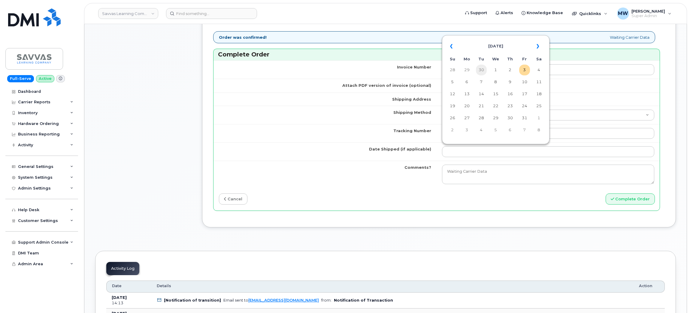
click at [483, 66] on td "30" at bounding box center [481, 70] width 11 height 11
type input "2025-09-30"
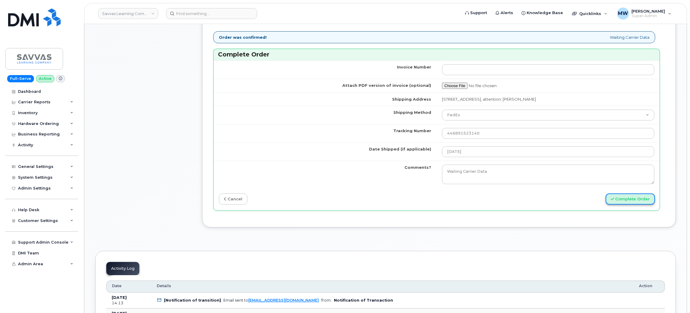
click at [627, 203] on button "Complete Order" at bounding box center [629, 198] width 49 height 11
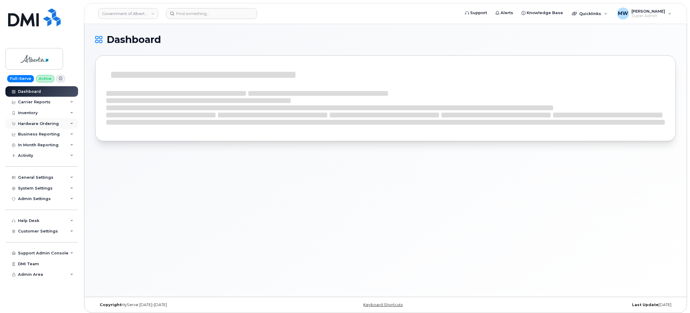
click at [42, 123] on div "Hardware Ordering" at bounding box center [38, 123] width 41 height 5
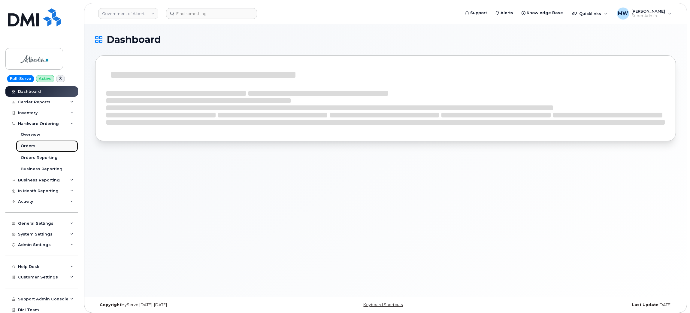
click at [38, 148] on link "Orders" at bounding box center [47, 145] width 62 height 11
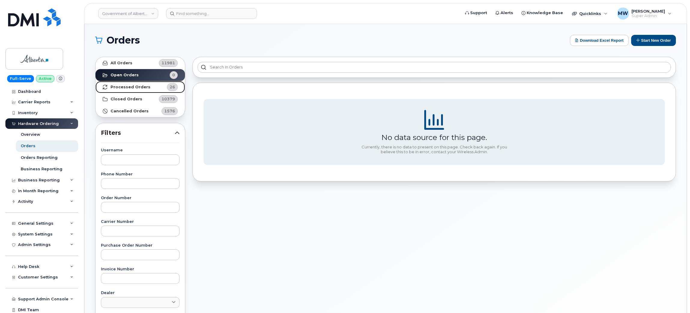
click at [128, 86] on strong "Processed Orders" at bounding box center [130, 87] width 40 height 5
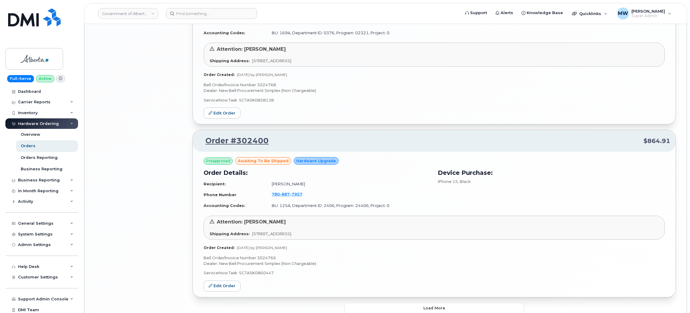
scroll to position [1196, 0]
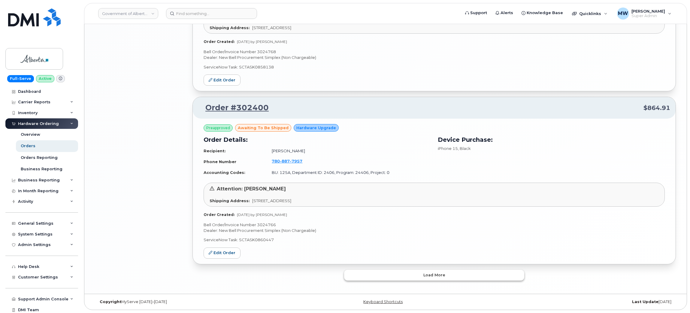
click at [387, 275] on button "Load more" at bounding box center [434, 274] width 180 height 11
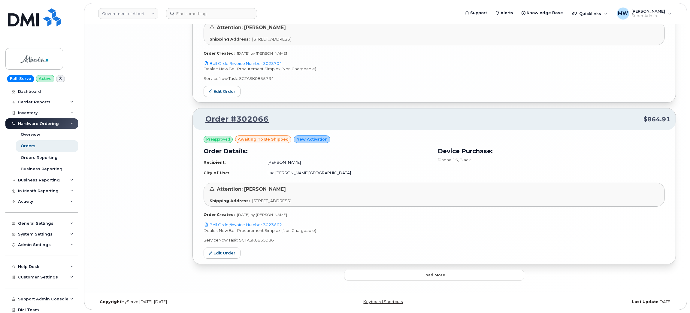
scroll to position [2690, 0]
click at [406, 274] on button "Load more" at bounding box center [434, 274] width 180 height 11
drag, startPoint x: 271, startPoint y: 119, endPoint x: 201, endPoint y: 120, distance: 69.6
click at [201, 120] on p "Order #302066 $864.91" at bounding box center [434, 119] width 472 height 11
copy link "Order #302066"
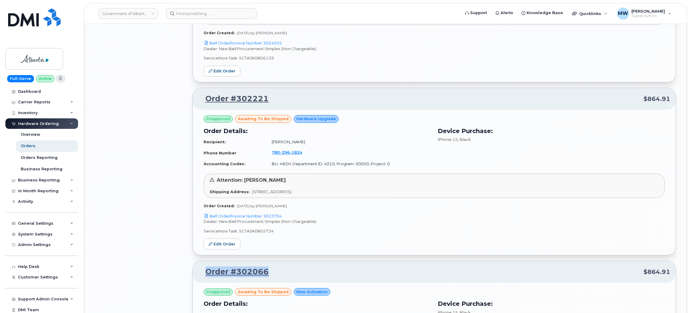
scroll to position [2420, 0]
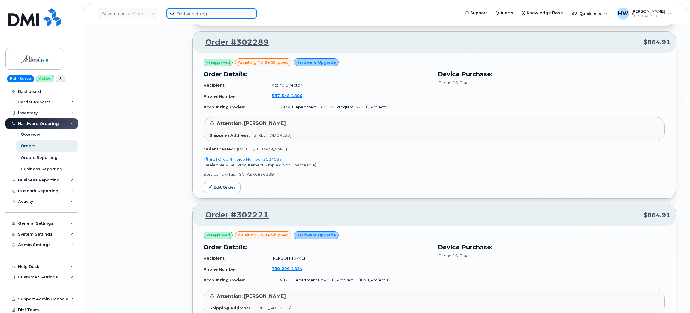
click at [173, 14] on input at bounding box center [211, 13] width 91 height 11
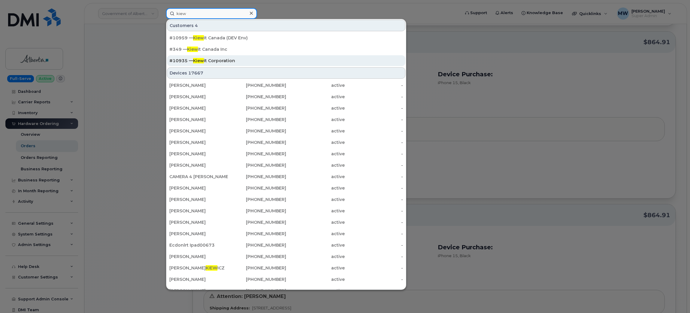
type input "kiew"
click at [227, 59] on div "#10935 — Kiew it Corporation" at bounding box center [285, 61] width 233 height 6
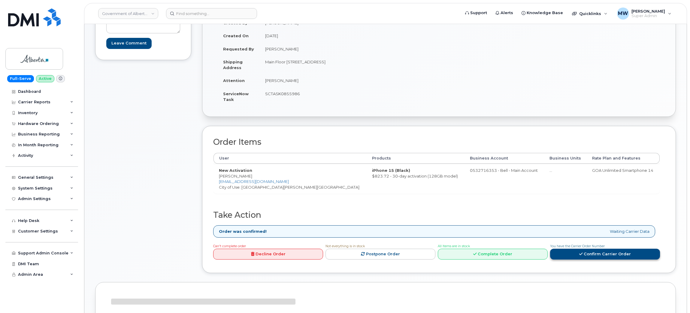
scroll to position [129, 0]
click at [519, 255] on link "Complete Order" at bounding box center [493, 253] width 110 height 11
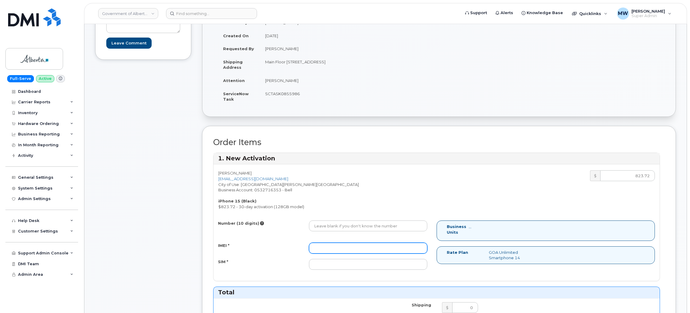
paste input "359336678716742"
drag, startPoint x: 358, startPoint y: 249, endPoint x: 351, endPoint y: 244, distance: 8.8
click at [355, 247] on input "359336678716742" at bounding box center [368, 247] width 118 height 11
type input "359336678716742"
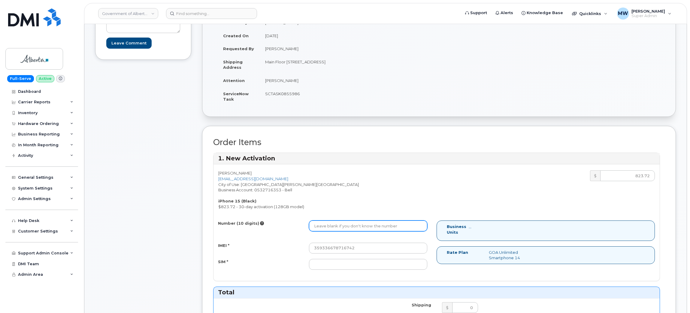
drag, startPoint x: 340, startPoint y: 223, endPoint x: 339, endPoint y: 233, distance: 10.2
click at [340, 223] on input "Number (10 digits)" at bounding box center [368, 225] width 118 height 11
paste input "7804049319"
type input "7804049319"
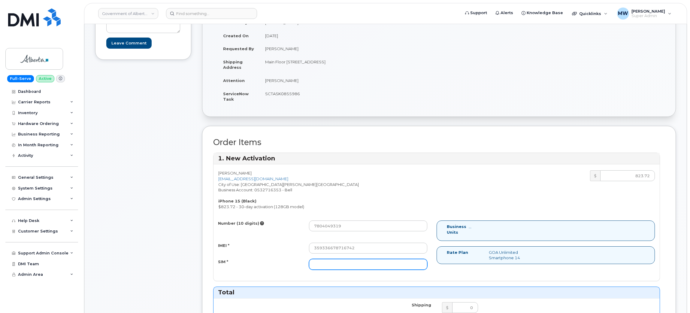
click at [335, 262] on input "SIM *" at bounding box center [368, 264] width 118 height 11
type input "NA"
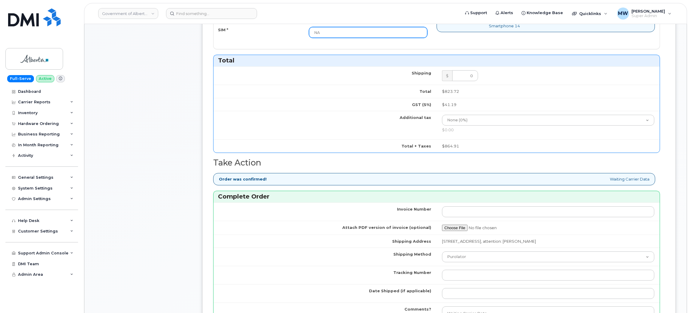
scroll to position [399, 0]
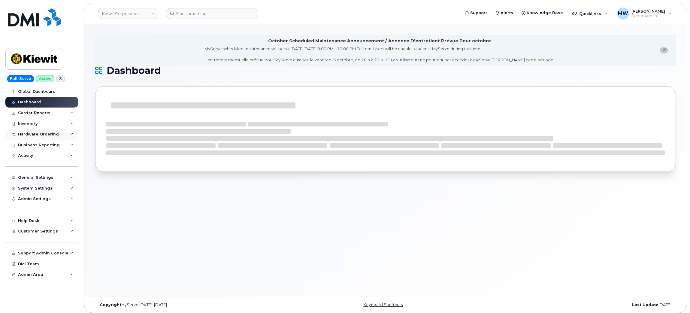
click at [36, 136] on div "Hardware Ordering" at bounding box center [38, 134] width 41 height 5
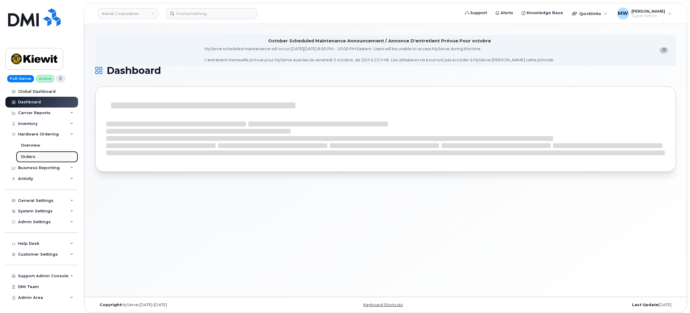
click at [35, 160] on link "Orders" at bounding box center [47, 156] width 62 height 11
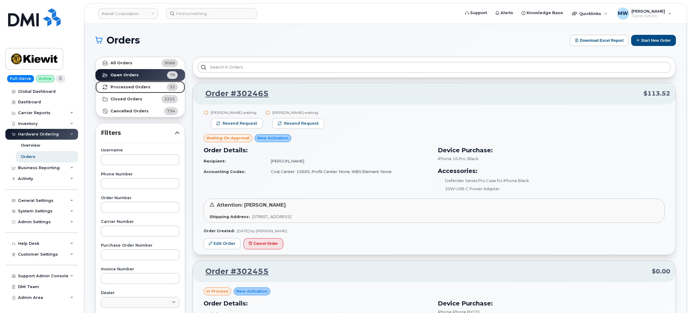
click at [158, 82] on link "Processed Orders 32" at bounding box center [139, 87] width 89 height 12
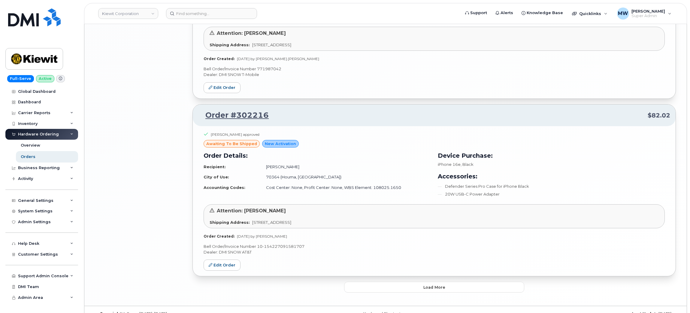
scroll to position [1316, 0]
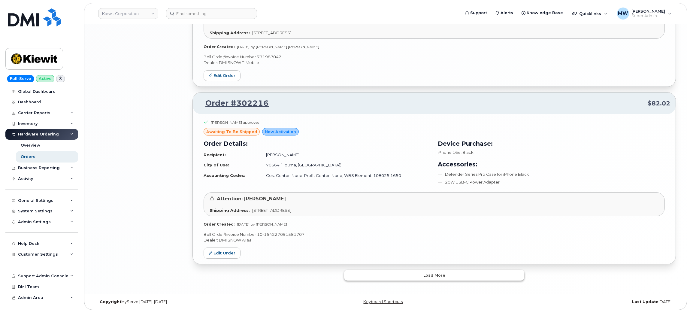
click at [424, 273] on span "Load more" at bounding box center [434, 275] width 22 height 6
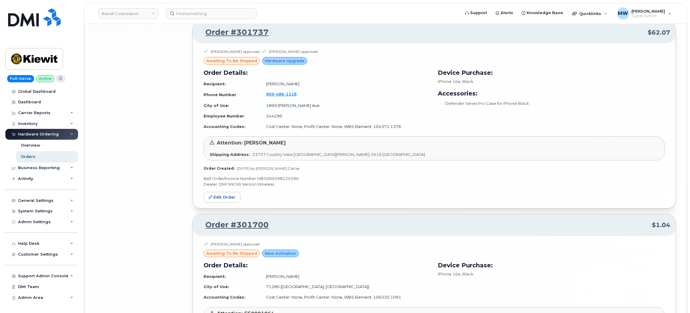
scroll to position [2872, 0]
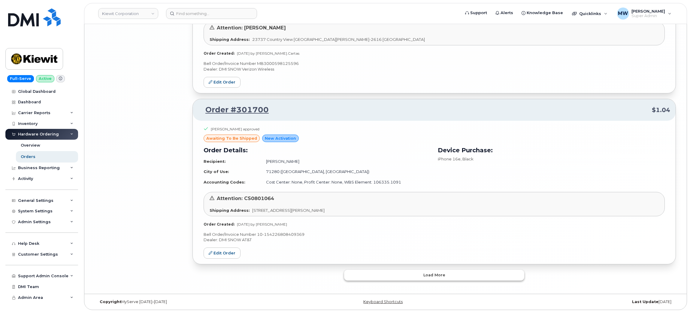
click at [447, 273] on button "Load more" at bounding box center [434, 274] width 180 height 11
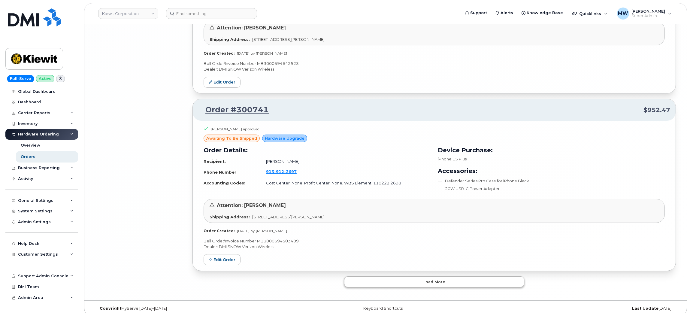
scroll to position [4380, 0]
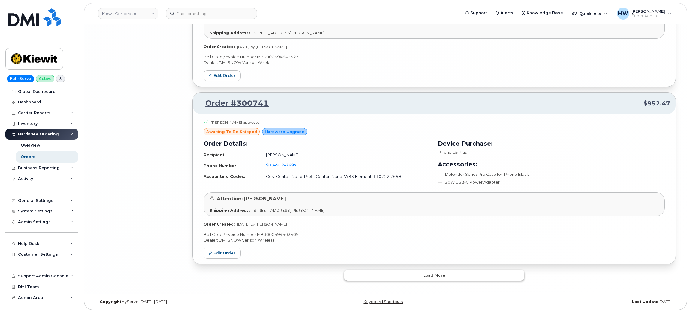
click at [447, 273] on button "Load more" at bounding box center [434, 274] width 180 height 11
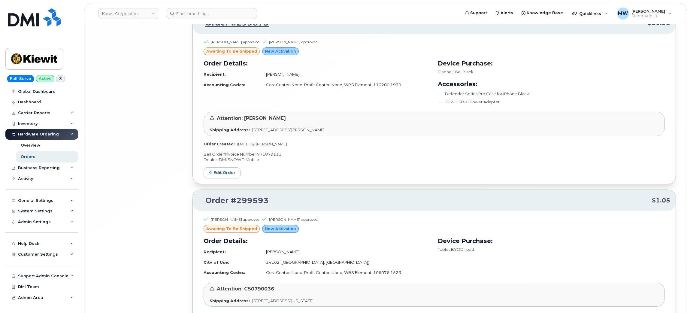
scroll to position [5826, 0]
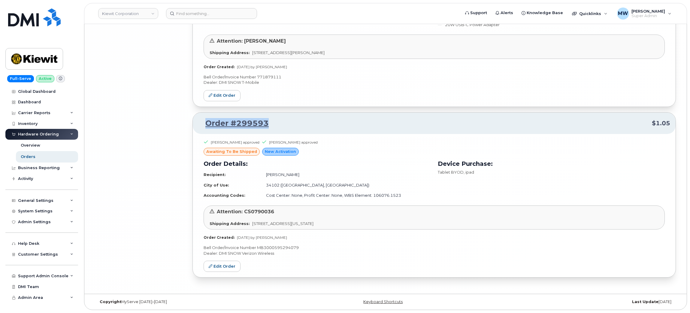
drag, startPoint x: 274, startPoint y: 121, endPoint x: 199, endPoint y: 150, distance: 80.3
click at [202, 120] on p "Order #299593 $1.05" at bounding box center [434, 123] width 472 height 11
copy link "Order #299593"
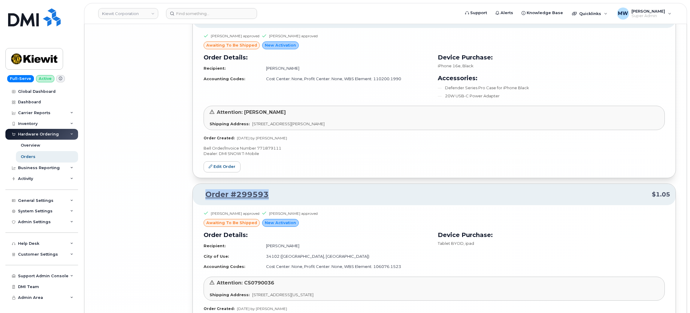
scroll to position [5736, 0]
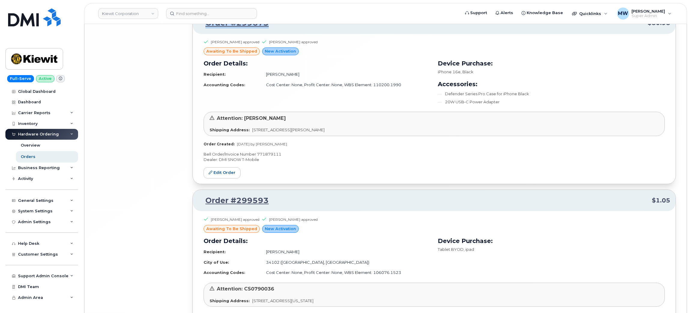
drag, startPoint x: 278, startPoint y: 35, endPoint x: 204, endPoint y: 38, distance: 73.6
click at [204, 29] on p "Order #299675 $80.98" at bounding box center [434, 23] width 472 height 11
copy link "Order #299675"
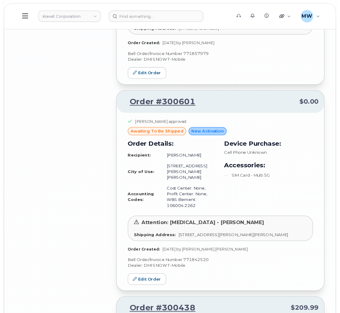
scroll to position [5151, 0]
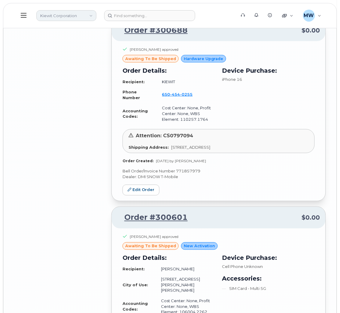
drag, startPoint x: 75, startPoint y: 17, endPoint x: 75, endPoint y: 13, distance: 3.6
click at [75, 14] on link "Kiewit Corporation" at bounding box center [66, 15] width 60 height 11
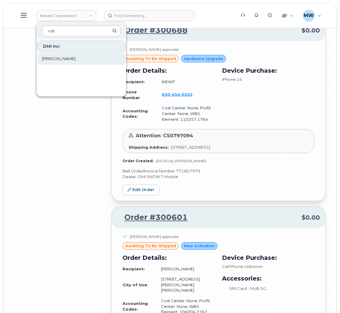
type input "roll"
click at [72, 61] on link "[PERSON_NAME]" at bounding box center [81, 59] width 88 height 12
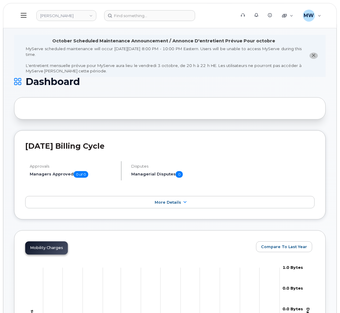
click at [23, 16] on icon at bounding box center [24, 15] width 6 height 7
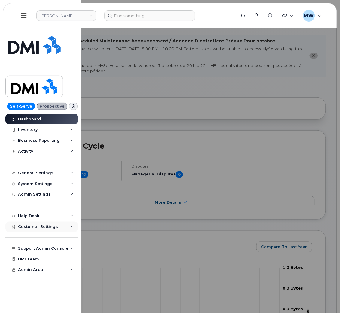
click at [32, 228] on span "Customer Settings" at bounding box center [38, 226] width 40 height 5
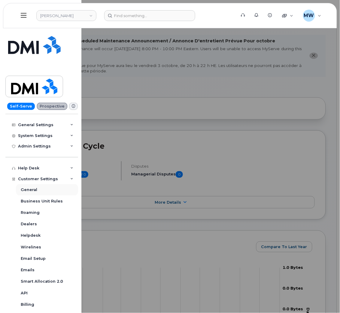
scroll to position [136, 0]
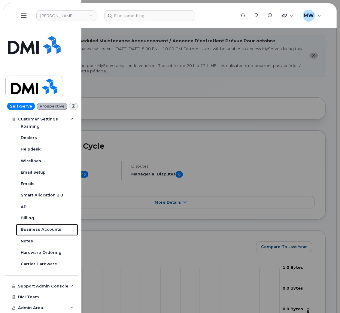
click at [33, 230] on div "Business Accounts" at bounding box center [41, 229] width 41 height 5
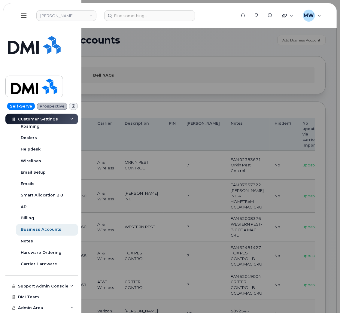
click at [143, 153] on div at bounding box center [170, 156] width 340 height 313
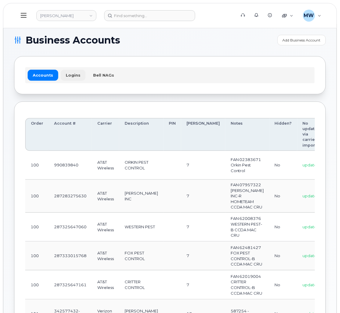
click at [71, 73] on link "Logins" at bounding box center [73, 75] width 25 height 11
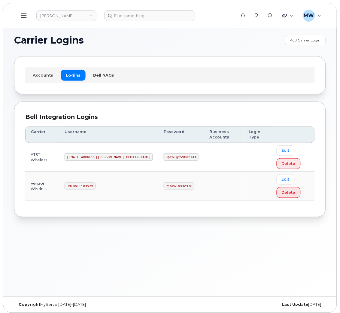
click at [95, 182] on code "DMIRollinsVZW" at bounding box center [80, 185] width 31 height 7
copy code "DMIRollinsVZW"
click at [164, 182] on code "P!nkGlasses78" at bounding box center [179, 185] width 31 height 7
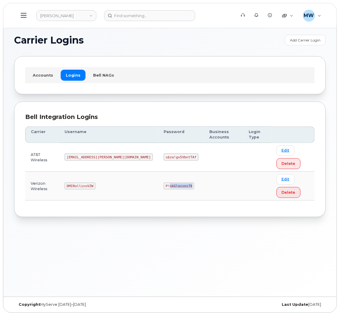
click at [164, 182] on code "P!nkGlasses78" at bounding box center [179, 185] width 31 height 7
copy code "P!nkGlasses78"
click at [83, 153] on code "[EMAIL_ADDRESS][PERSON_NAME][DOMAIN_NAME]" at bounding box center [109, 156] width 88 height 7
click at [84, 153] on code "[EMAIL_ADDRESS][PERSON_NAME][DOMAIN_NAME]" at bounding box center [109, 156] width 88 height 7
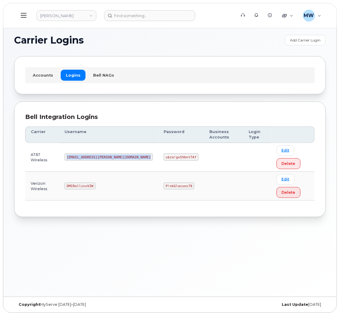
click at [84, 153] on code "[EMAIL_ADDRESS][PERSON_NAME][DOMAIN_NAME]" at bounding box center [109, 156] width 88 height 7
copy code "[EMAIL_ADDRESS][PERSON_NAME][DOMAIN_NAME]"
click at [164, 153] on code "u$za!gx5VbntTAf" at bounding box center [181, 156] width 35 height 7
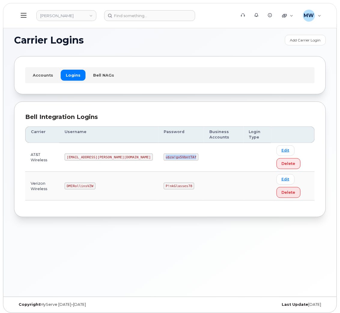
copy code "u$za!gx5VbntTAf"
drag, startPoint x: 73, startPoint y: 0, endPoint x: 50, endPoint y: 14, distance: 27.0
click at [50, 14] on link "Rollins" at bounding box center [66, 15] width 60 height 11
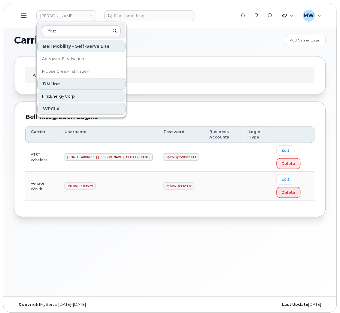
type input "first"
click at [76, 99] on link "FirstEnergy Corp" at bounding box center [81, 96] width 88 height 12
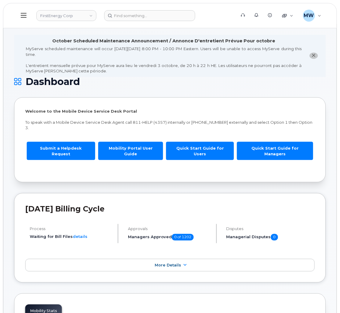
click at [24, 16] on icon at bounding box center [24, 15] width 6 height 7
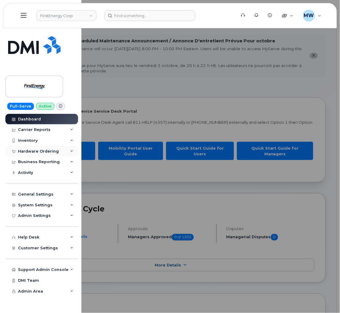
click at [30, 151] on div "Hardware Ordering" at bounding box center [38, 151] width 41 height 5
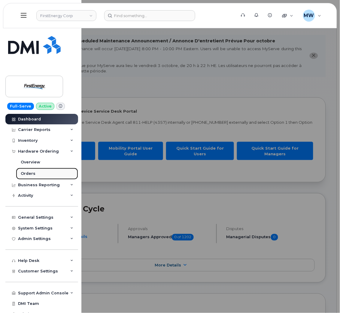
click at [33, 170] on link "Orders" at bounding box center [47, 173] width 62 height 11
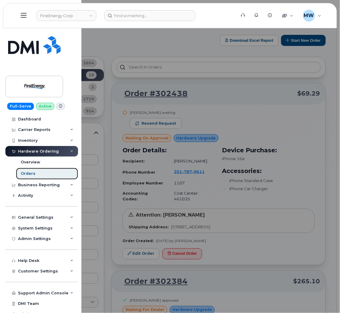
click at [34, 174] on link "Orders" at bounding box center [47, 173] width 62 height 11
click at [300, 112] on div at bounding box center [170, 156] width 340 height 313
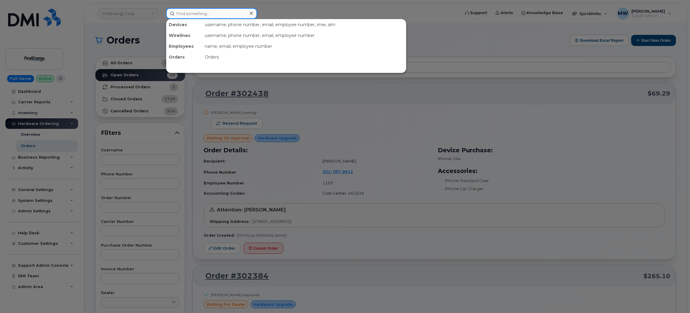
click at [210, 14] on input at bounding box center [211, 13] width 91 height 11
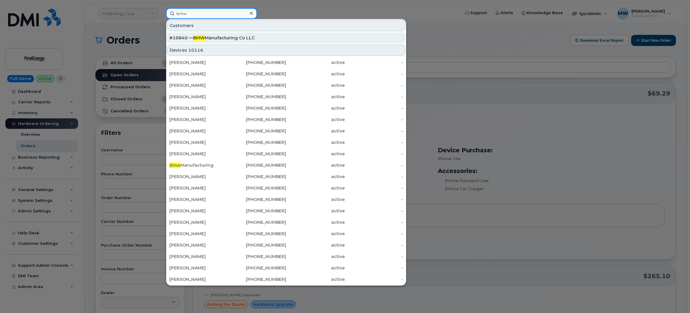
type input "bmw"
click at [217, 35] on div "#10840 — BMW Manufacturing Co LLC" at bounding box center [285, 38] width 233 height 6
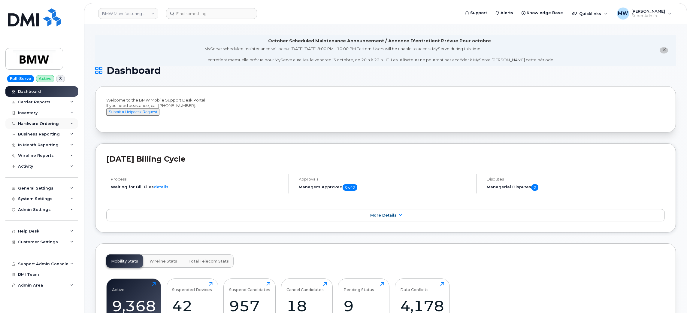
click at [35, 125] on div "Hardware Ordering" at bounding box center [38, 123] width 41 height 5
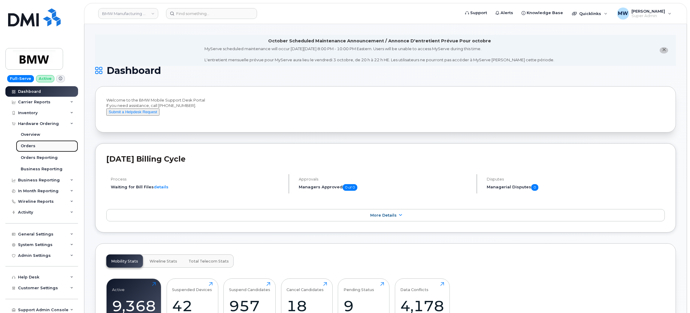
click at [35, 149] on link "Orders" at bounding box center [47, 145] width 62 height 11
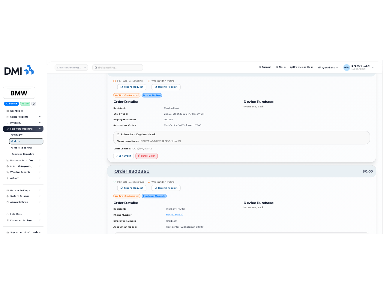
scroll to position [900, 0]
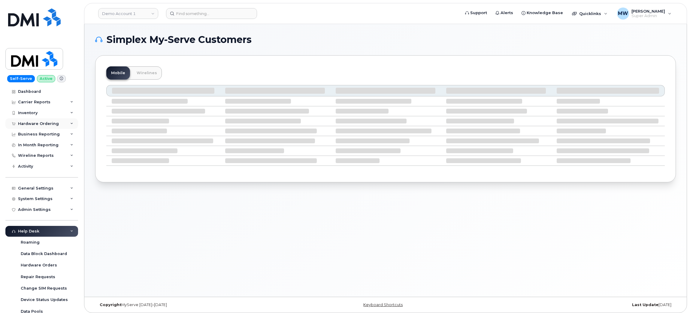
drag, startPoint x: 36, startPoint y: 127, endPoint x: 44, endPoint y: 125, distance: 8.3
click at [37, 126] on div "Hardware Ordering" at bounding box center [41, 123] width 73 height 11
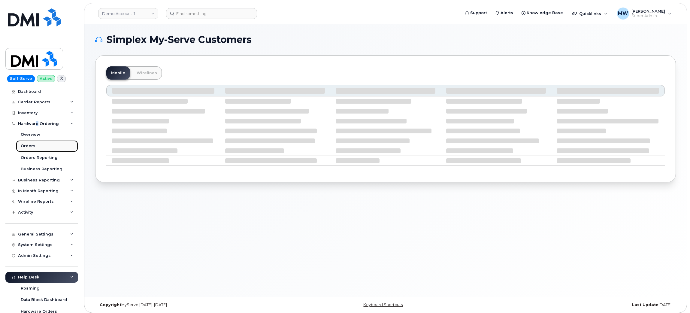
click at [37, 146] on link "Orders" at bounding box center [47, 145] width 62 height 11
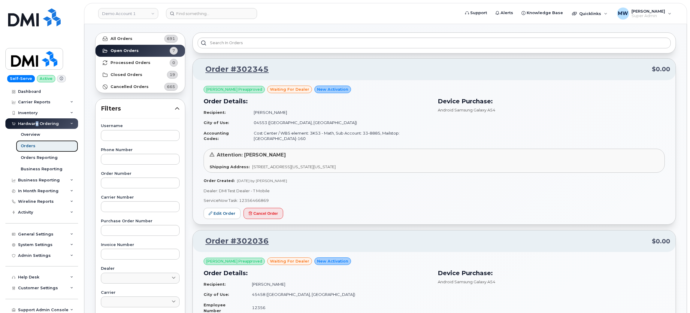
scroll to position [45, 0]
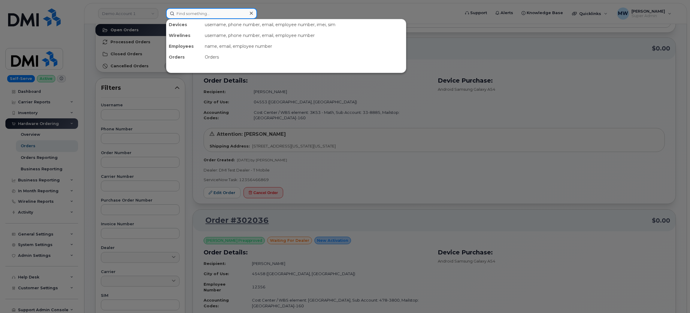
click at [217, 15] on input at bounding box center [211, 13] width 91 height 11
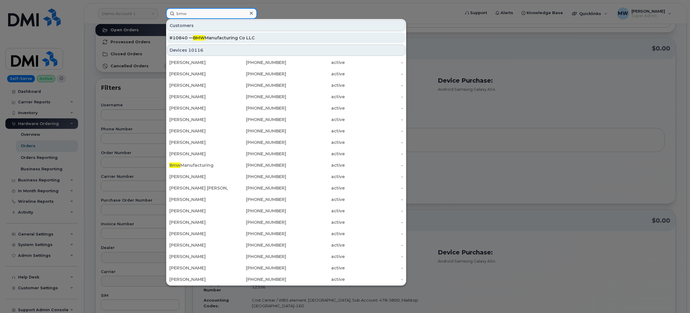
type input "bmw"
click at [226, 40] on div "#10840 — BMW Manufacturing Co LLC" at bounding box center [285, 38] width 233 height 6
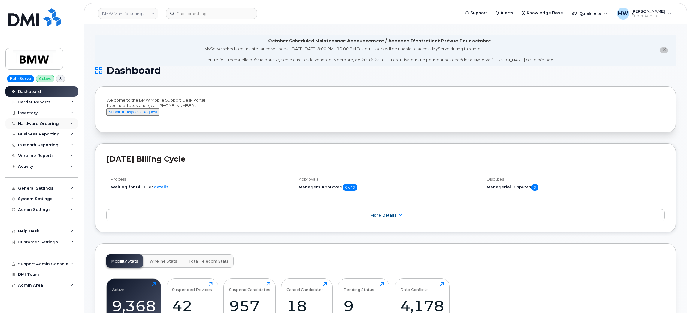
click at [29, 125] on div "Hardware Ordering" at bounding box center [38, 123] width 41 height 5
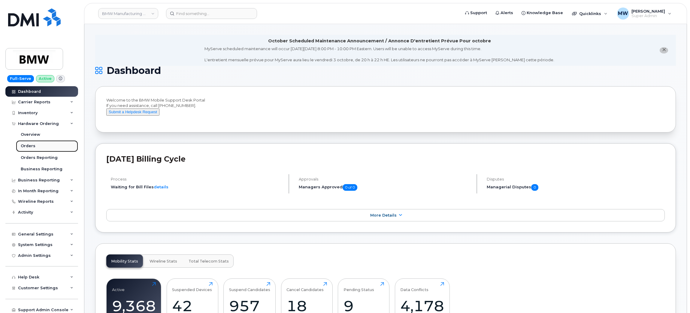
click at [28, 143] on link "Orders" at bounding box center [47, 145] width 62 height 11
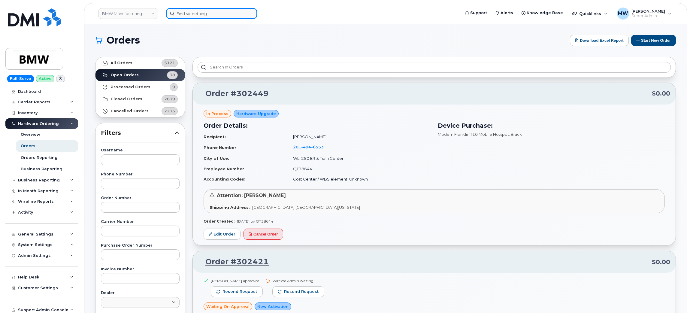
click at [204, 14] on input at bounding box center [211, 13] width 91 height 11
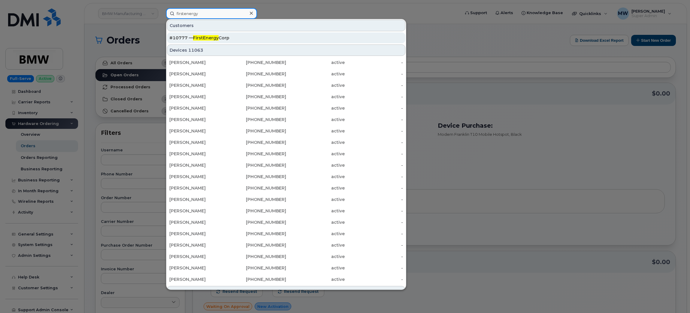
type input "firstenergy"
click at [207, 38] on span "FirstEnergy" at bounding box center [206, 37] width 26 height 5
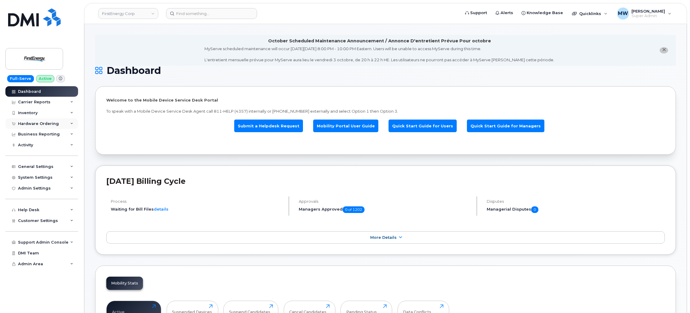
click at [35, 119] on div "Hardware Ordering" at bounding box center [41, 123] width 73 height 11
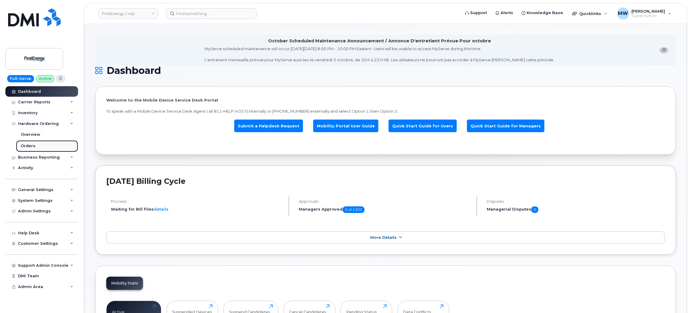
click at [41, 144] on link "Orders" at bounding box center [47, 145] width 62 height 11
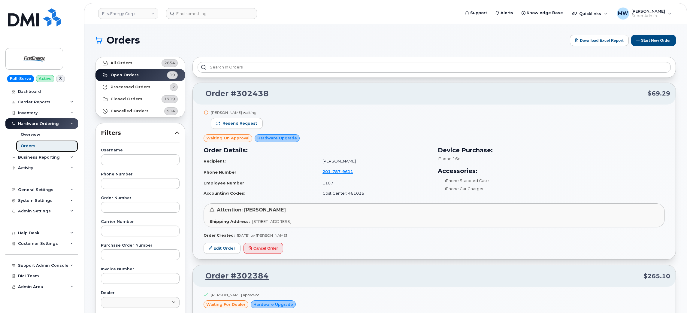
scroll to position [225, 0]
